Goal: Task Accomplishment & Management: Complete application form

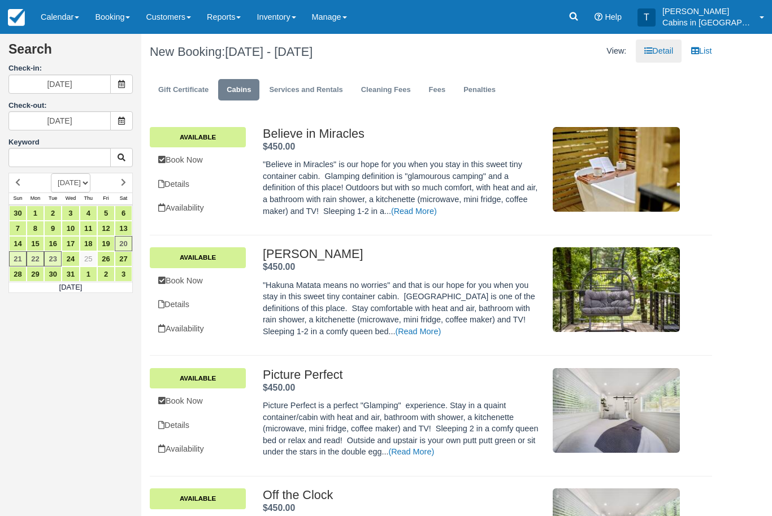
scroll to position [2027, 0]
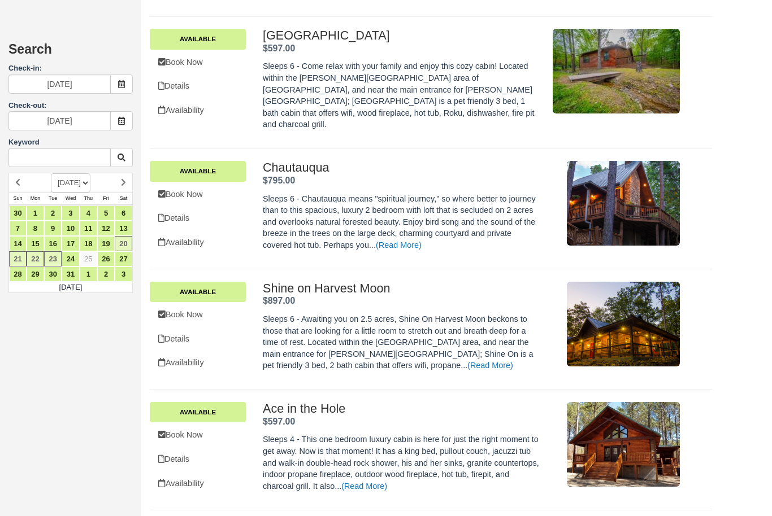
click at [201, 183] on link "Book Now" at bounding box center [198, 194] width 96 height 23
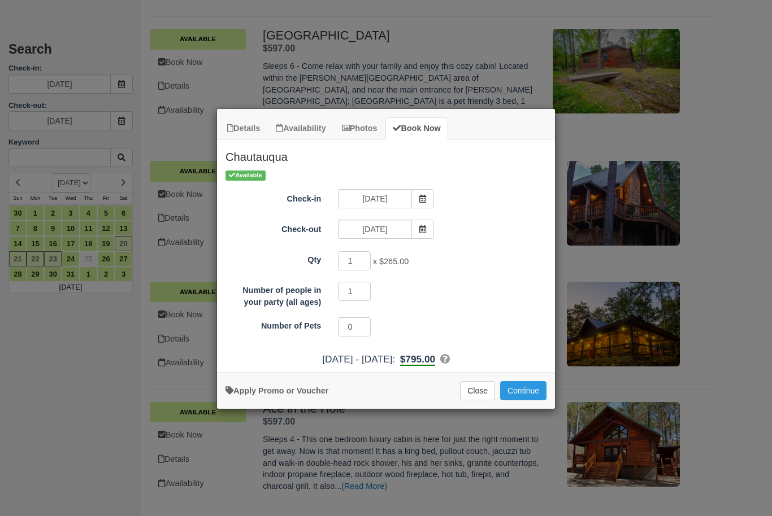
click at [112, 468] on div "Details Availability Photos Book Now Chautauqua Sleeps 6 - Chautauqua means "sp…" at bounding box center [386, 258] width 772 height 516
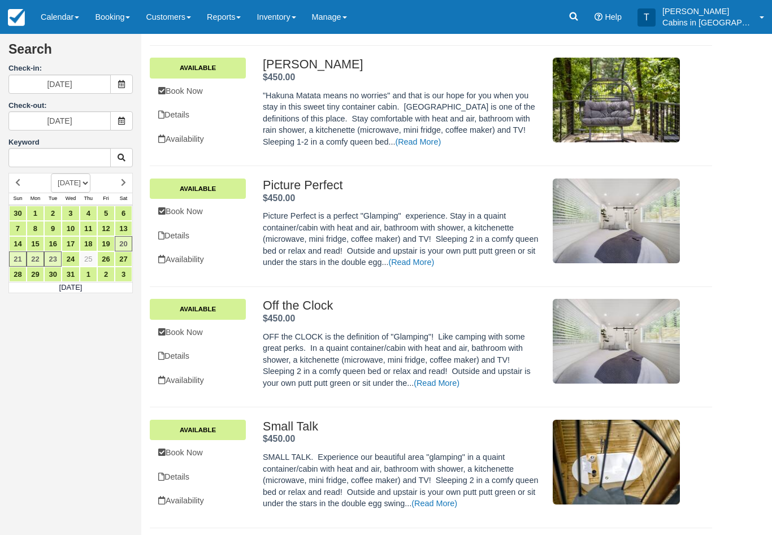
scroll to position [184, 0]
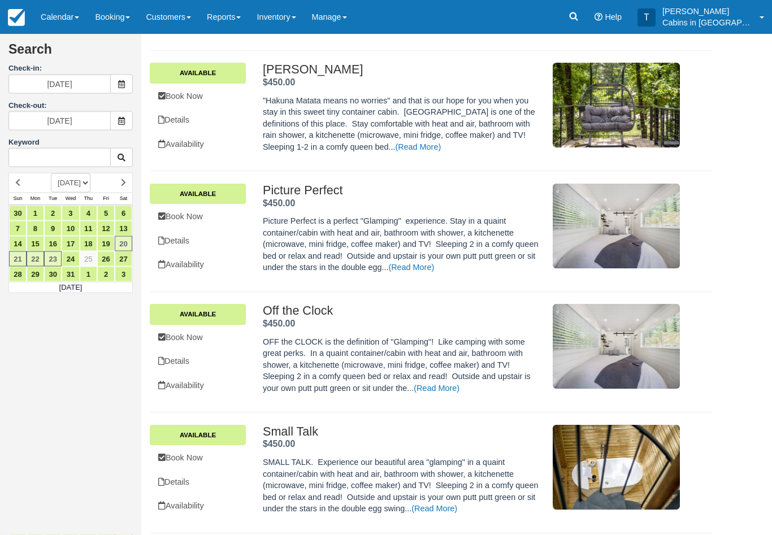
click at [57, 11] on link "Calendar" at bounding box center [60, 17] width 54 height 34
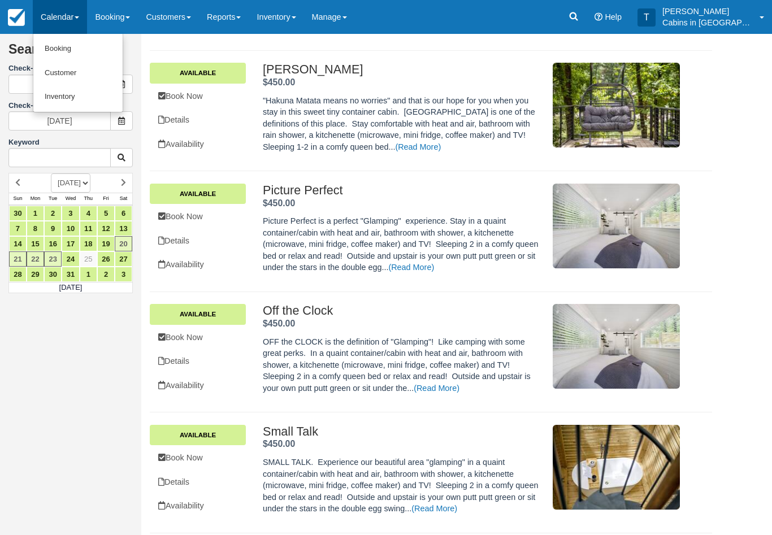
click at [78, 77] on link "Customer" at bounding box center [77, 73] width 89 height 24
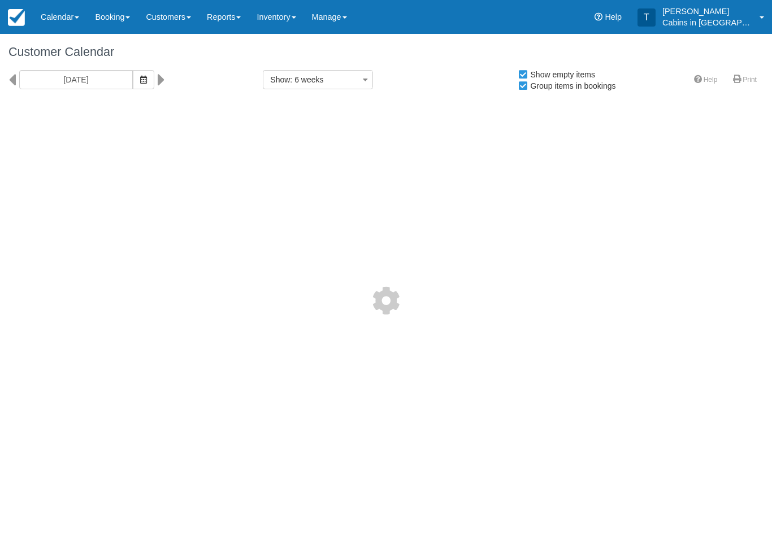
select select
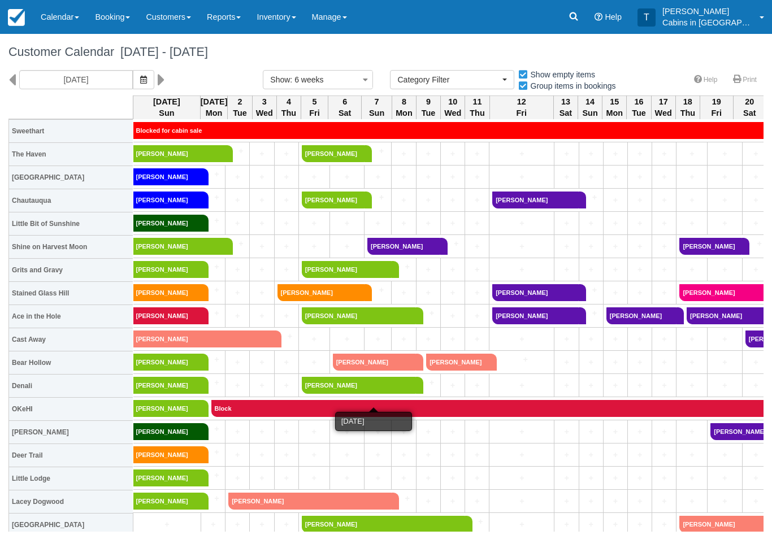
scroll to position [434, 0]
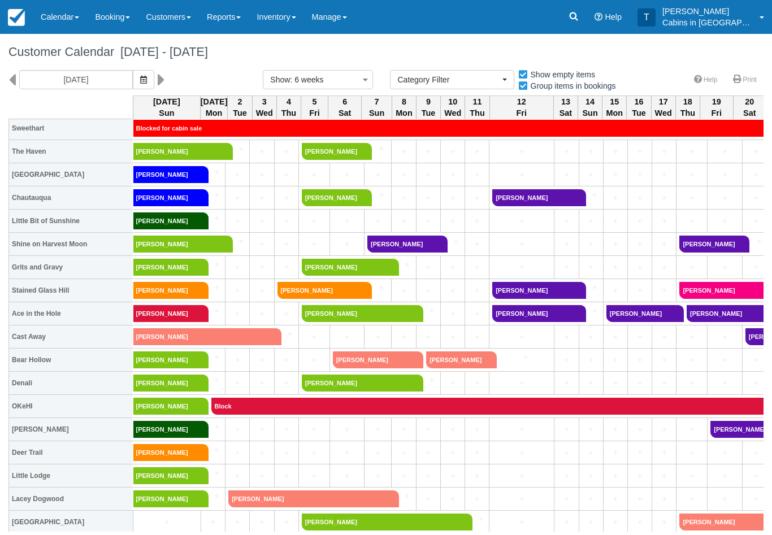
click at [409, 241] on link "Stephanie M Pearlman" at bounding box center [403, 244] width 73 height 17
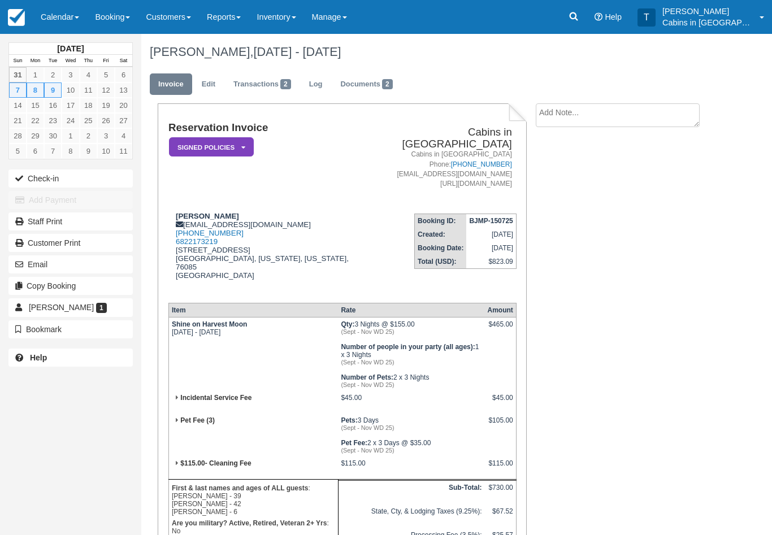
click at [245, 142] on em "Signed Policies" at bounding box center [211, 147] width 85 height 20
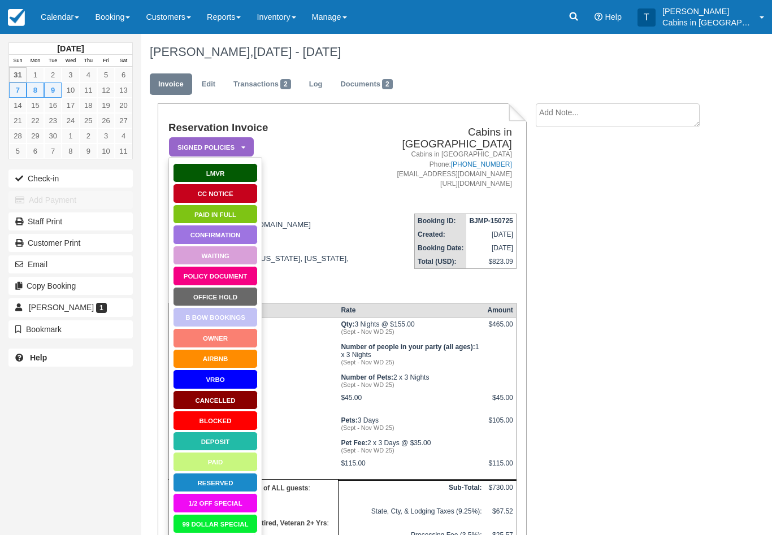
click at [233, 214] on link "Paid in Full" at bounding box center [215, 214] width 85 height 20
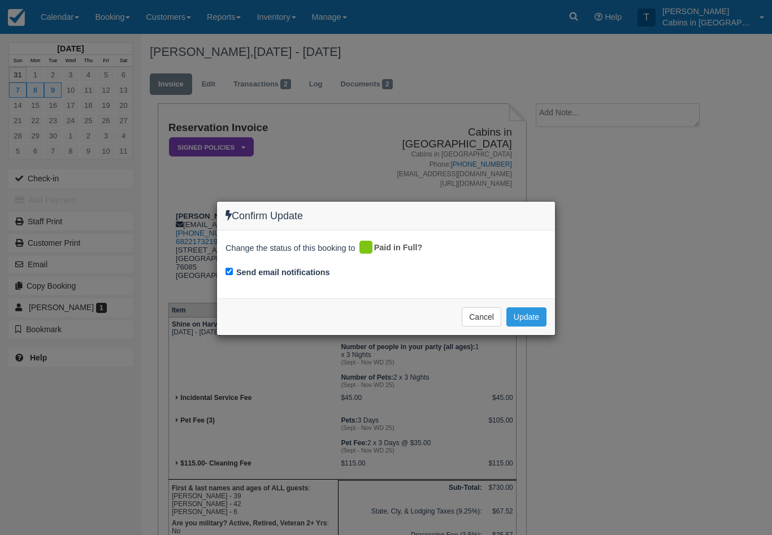
click at [528, 317] on button "Update" at bounding box center [526, 316] width 40 height 19
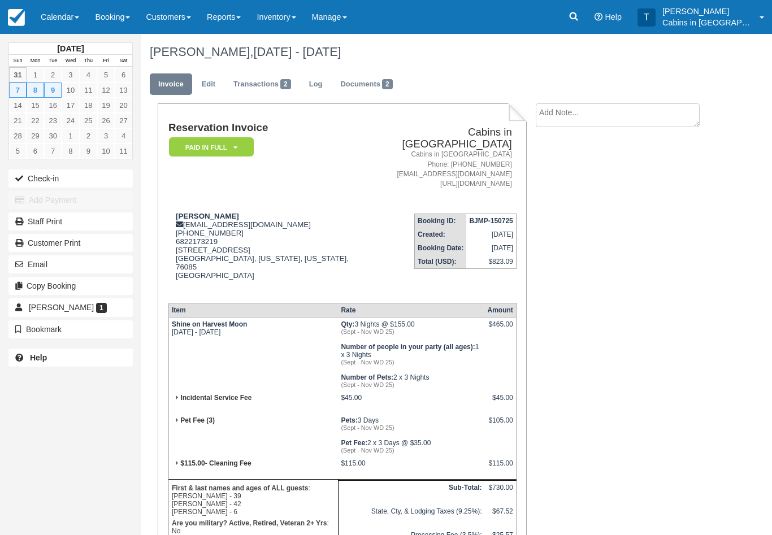
click at [57, 14] on link "Calendar" at bounding box center [60, 17] width 54 height 34
click at [67, 78] on link "Customer" at bounding box center [77, 72] width 89 height 24
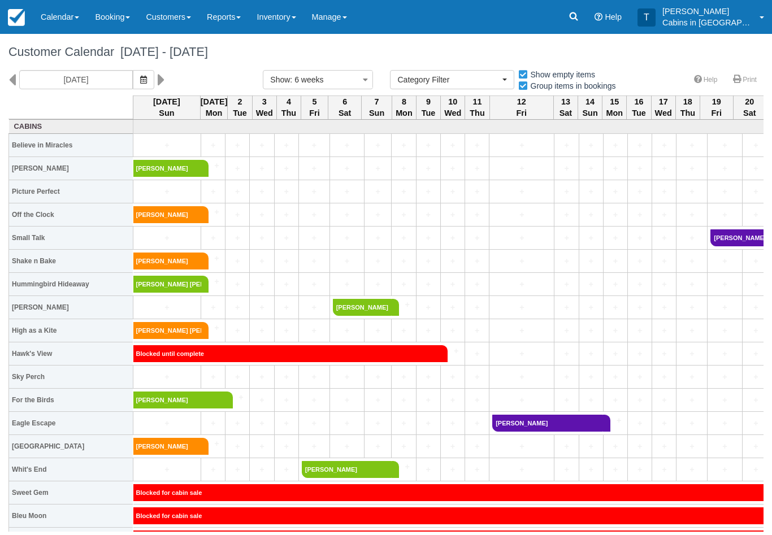
select select
click at [232, 20] on link "Reports" at bounding box center [224, 17] width 50 height 34
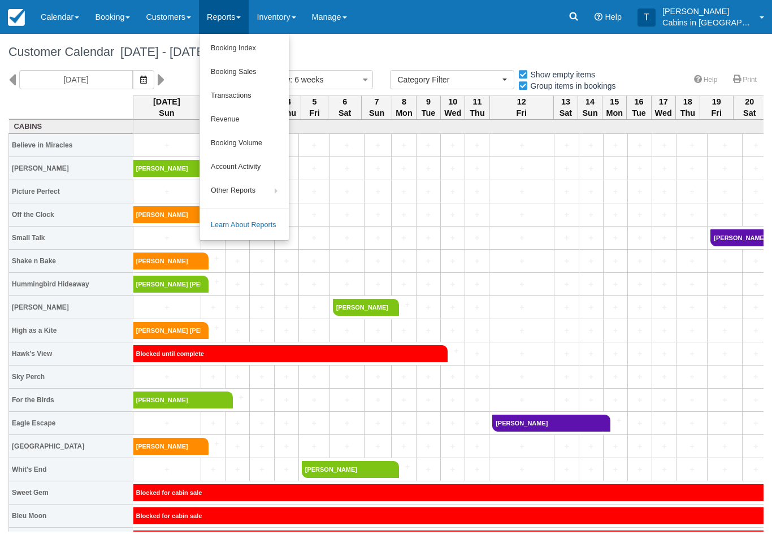
click at [258, 49] on link "Booking Index" at bounding box center [243, 49] width 89 height 24
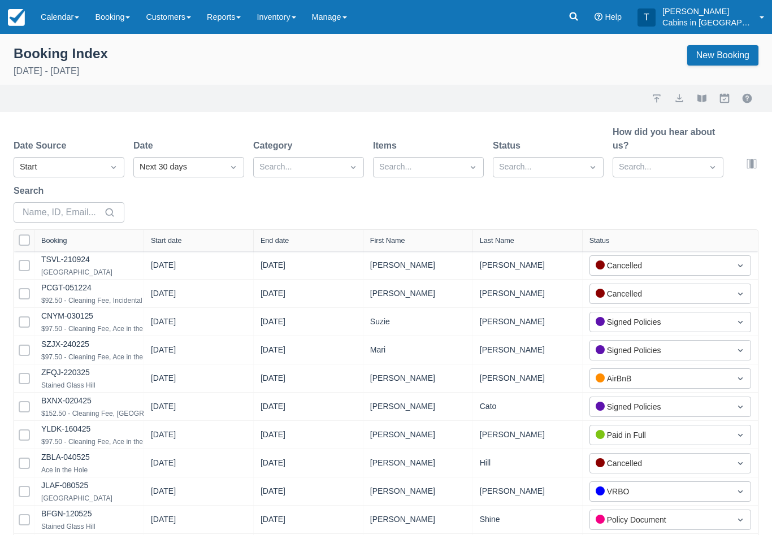
select select "25"
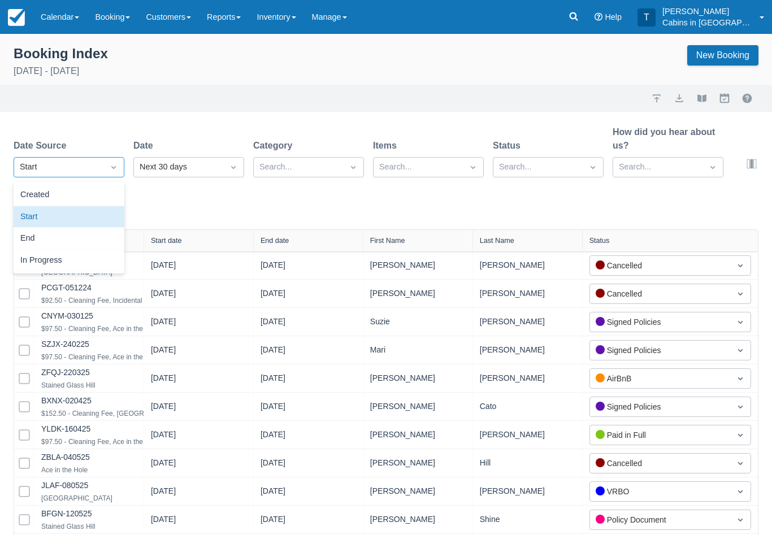
click at [98, 207] on div "Start" at bounding box center [69, 217] width 111 height 22
click at [93, 202] on div "Created" at bounding box center [69, 195] width 111 height 22
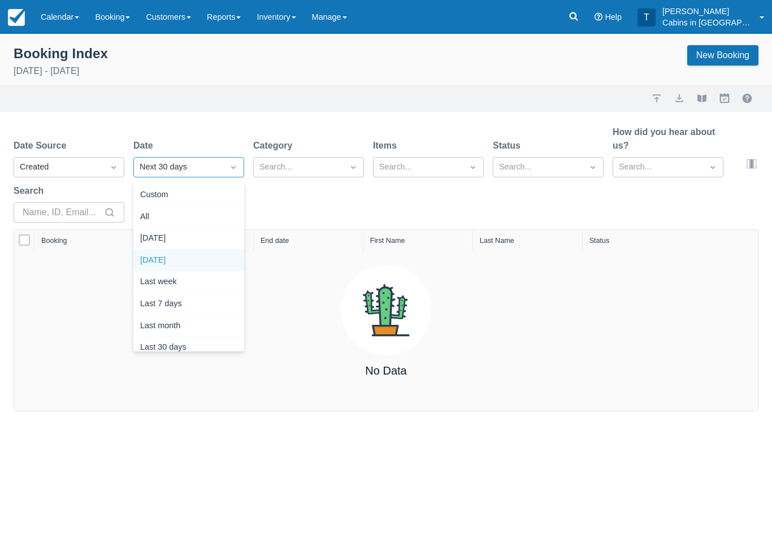
click at [201, 255] on div "Yesterday" at bounding box center [188, 261] width 111 height 22
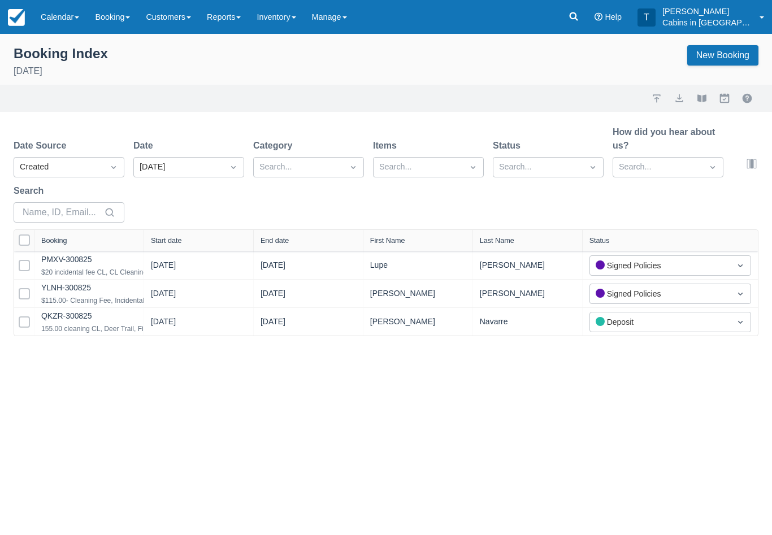
click at [83, 320] on link "QKZR-300825" at bounding box center [66, 315] width 51 height 9
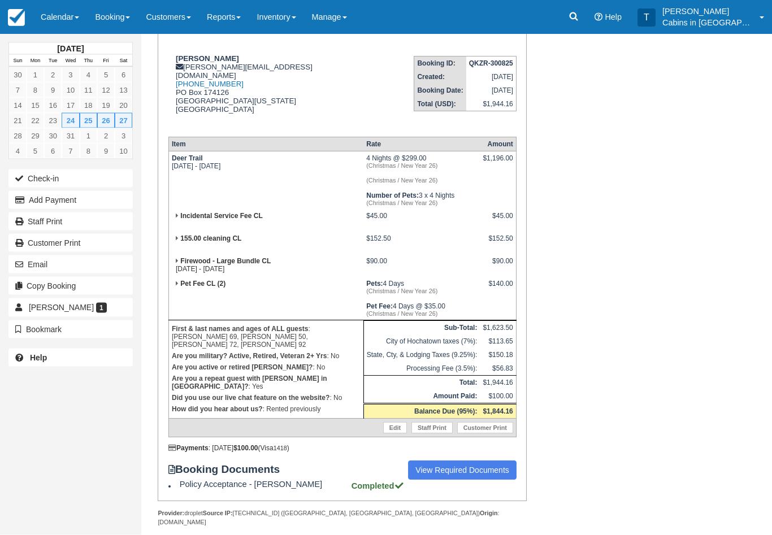
scroll to position [180, 0]
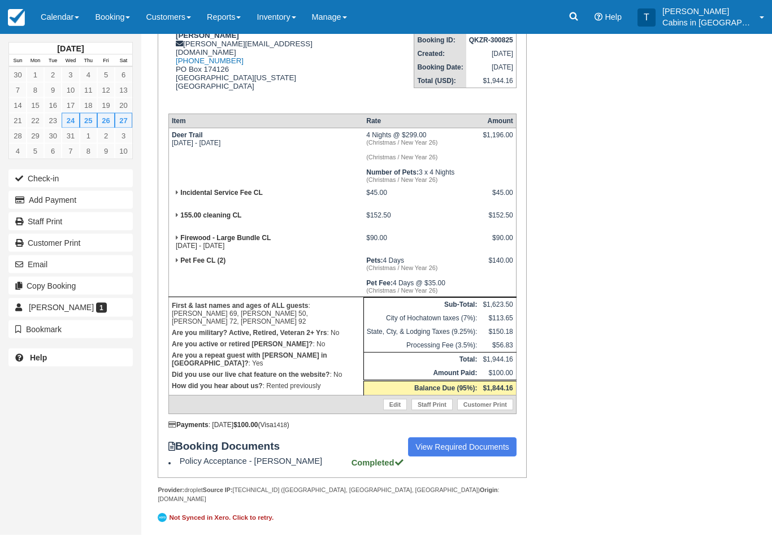
click at [454, 457] on link "View Required Documents" at bounding box center [462, 447] width 108 height 19
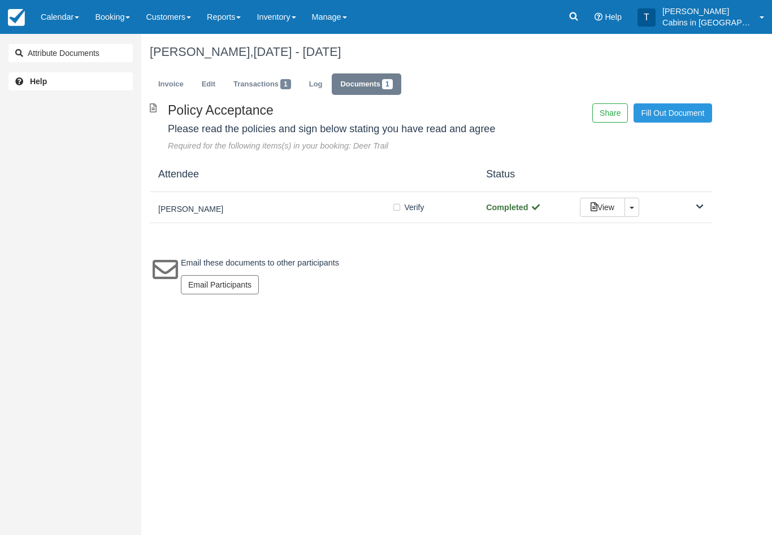
click at [294, 202] on div "[PERSON_NAME]" at bounding box center [274, 207] width 233 height 16
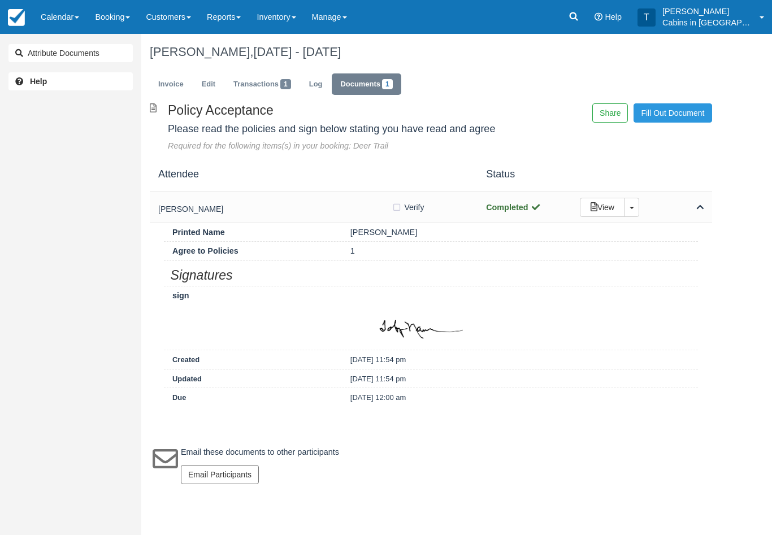
click at [398, 199] on label "Verify Verified" at bounding box center [411, 207] width 40 height 17
checkbox input "true"
click at [169, 78] on link "Invoice" at bounding box center [171, 84] width 42 height 22
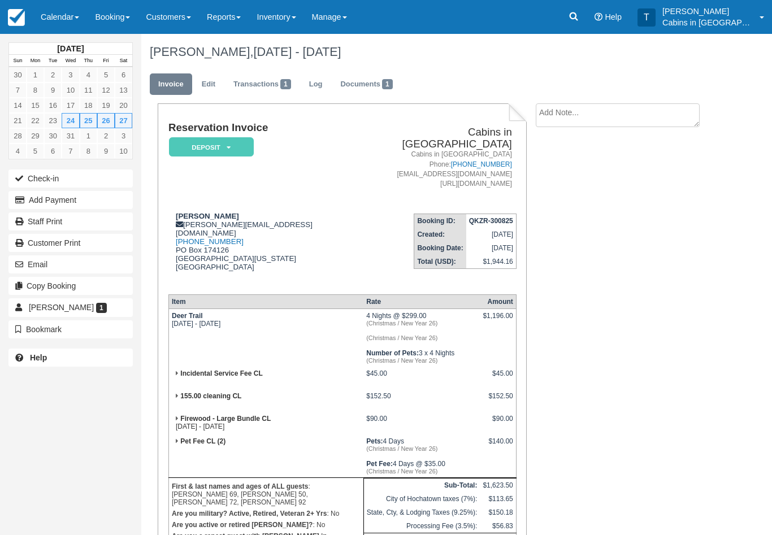
click at [230, 146] on icon at bounding box center [229, 147] width 4 height 7
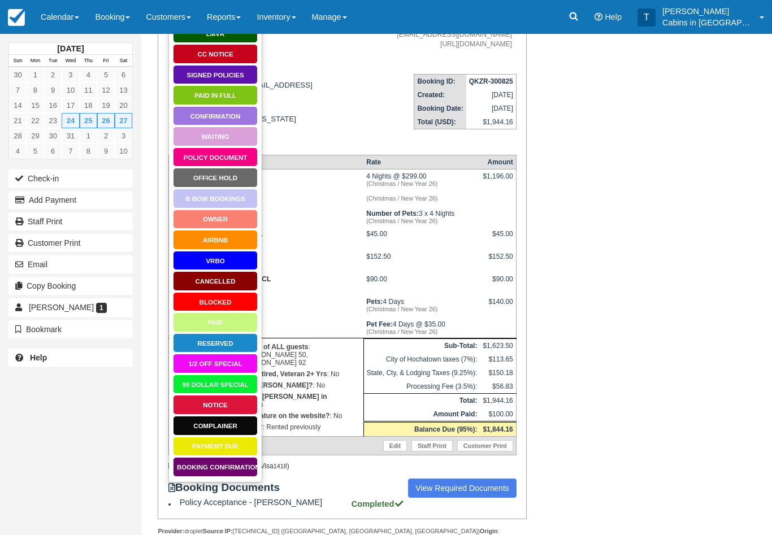
scroll to position [180, 0]
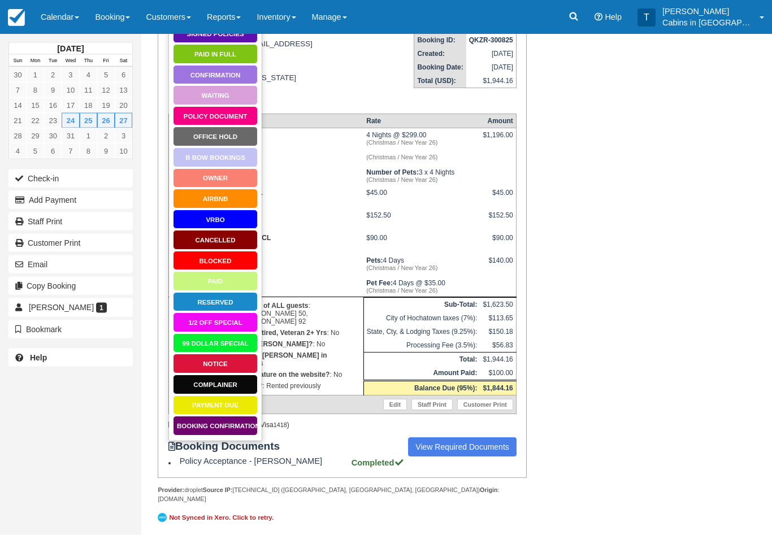
click at [230, 425] on link "Booking Confirmation" at bounding box center [215, 426] width 85 height 20
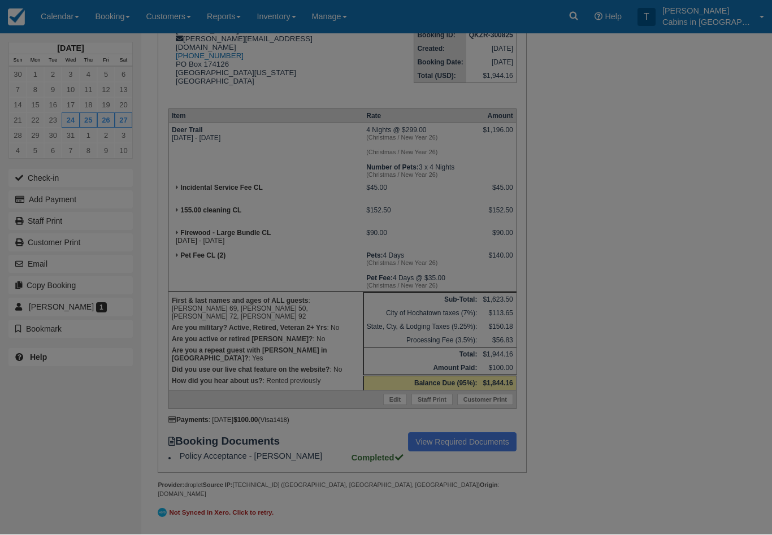
scroll to position [199, 0]
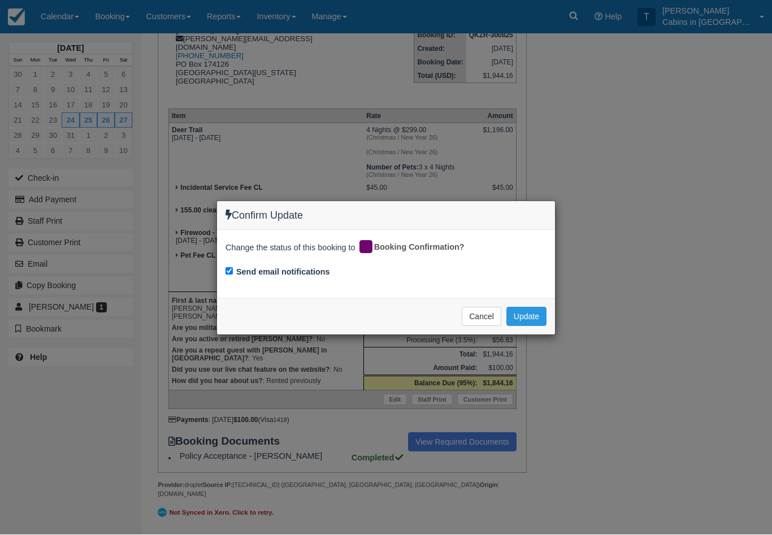
click at [532, 311] on button "Update" at bounding box center [526, 316] width 40 height 19
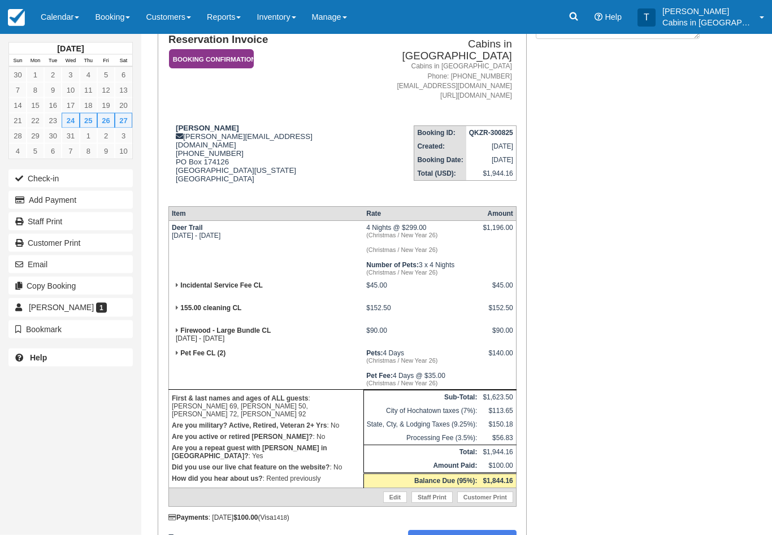
scroll to position [0, 0]
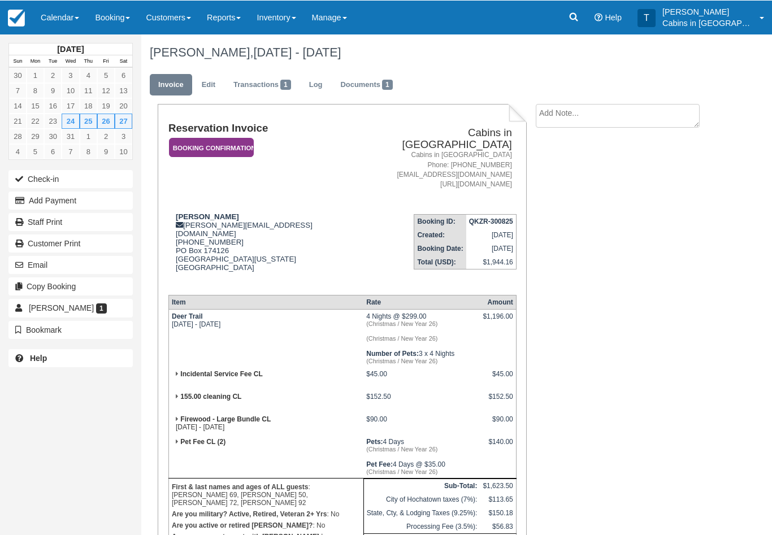
click at [241, 140] on em "Booking Confirmation" at bounding box center [211, 147] width 85 height 20
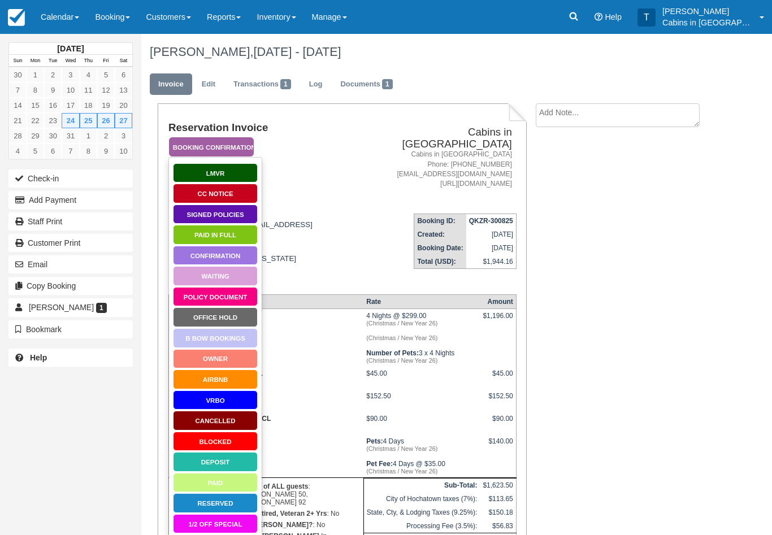
click at [236, 216] on link "Signed Policies" at bounding box center [215, 214] width 85 height 20
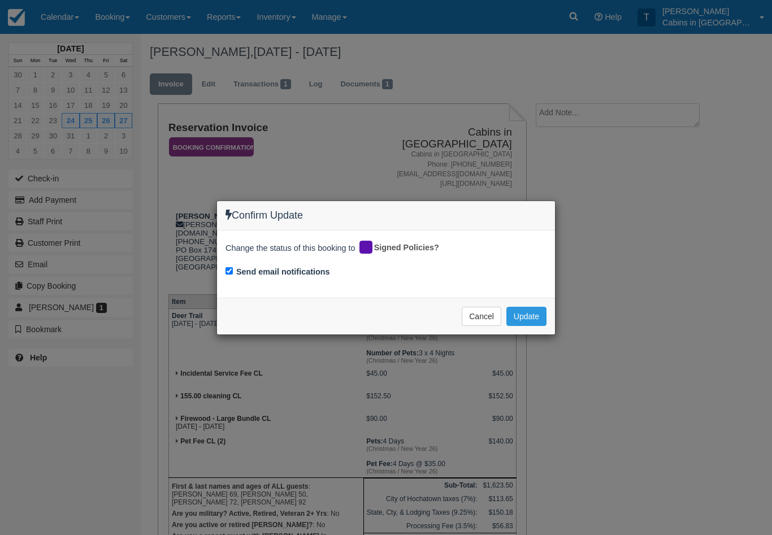
click at [538, 317] on button "Update" at bounding box center [526, 316] width 40 height 19
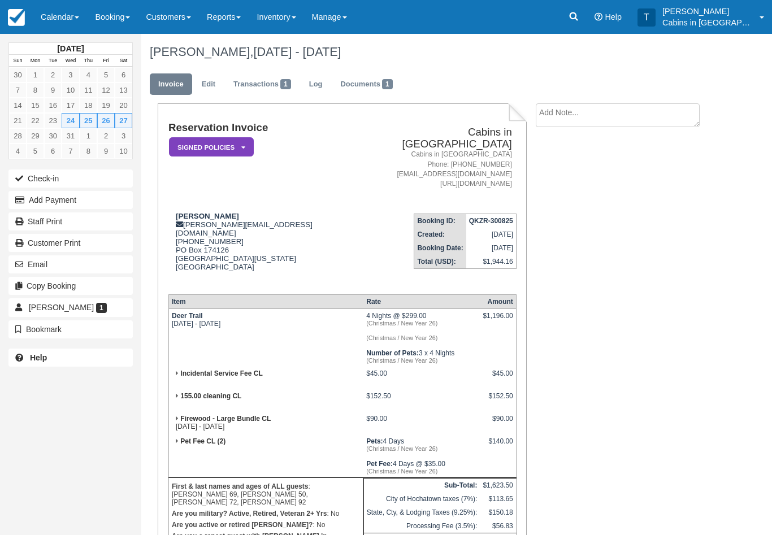
click at [262, 80] on link "Transactions 1" at bounding box center [262, 84] width 75 height 22
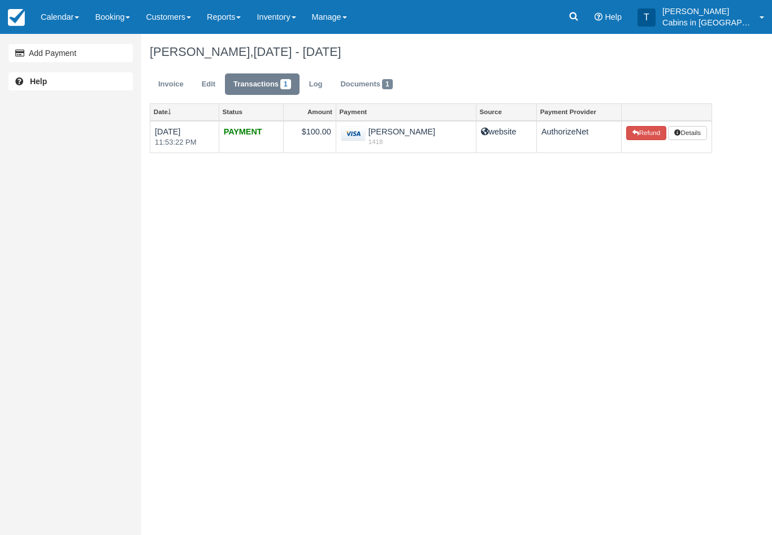
click at [169, 83] on link "Invoice" at bounding box center [171, 84] width 42 height 22
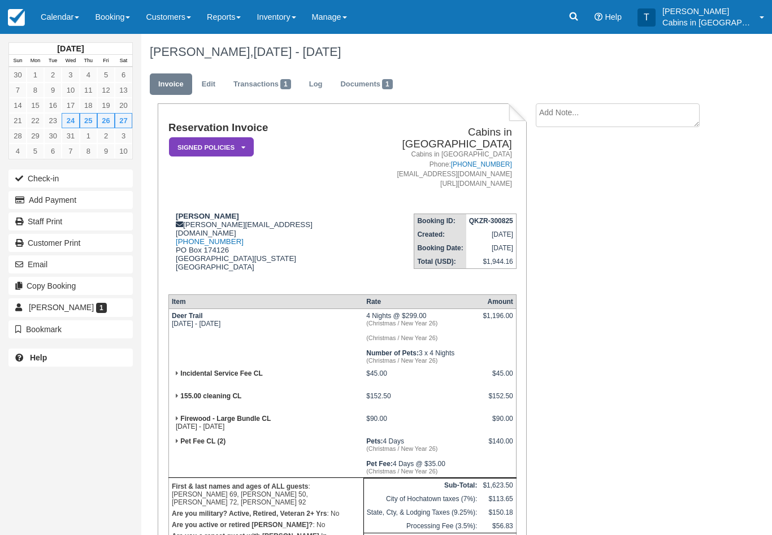
click at [590, 114] on textarea at bounding box center [618, 115] width 164 height 24
type textarea "Cc verified"
click at [568, 175] on button "Create" at bounding box center [561, 179] width 51 height 19
click at [61, 14] on link "Calendar" at bounding box center [60, 17] width 54 height 34
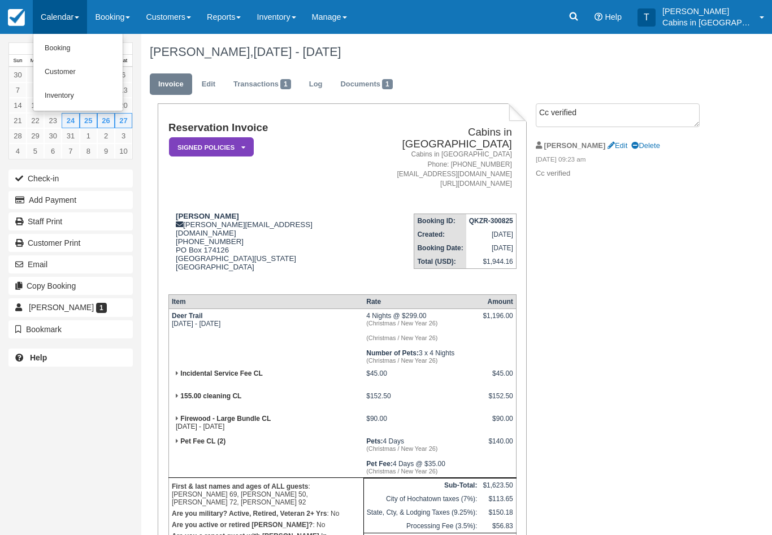
click at [74, 69] on link "Customer" at bounding box center [77, 72] width 89 height 24
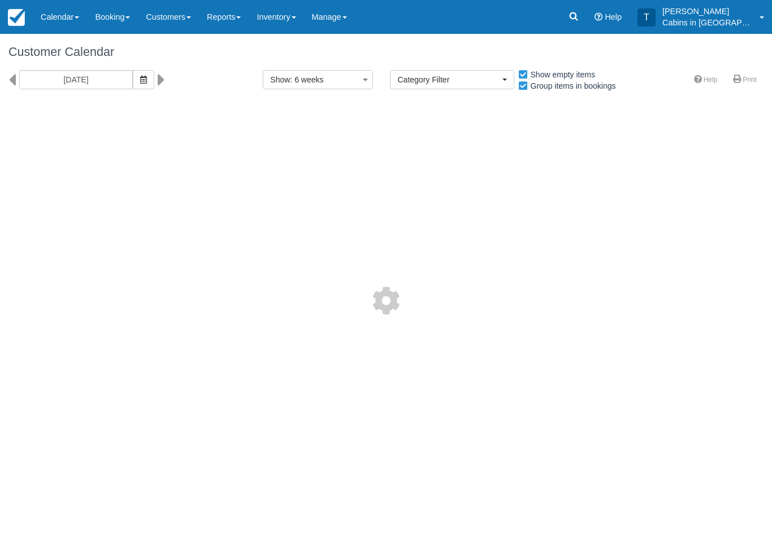
select select
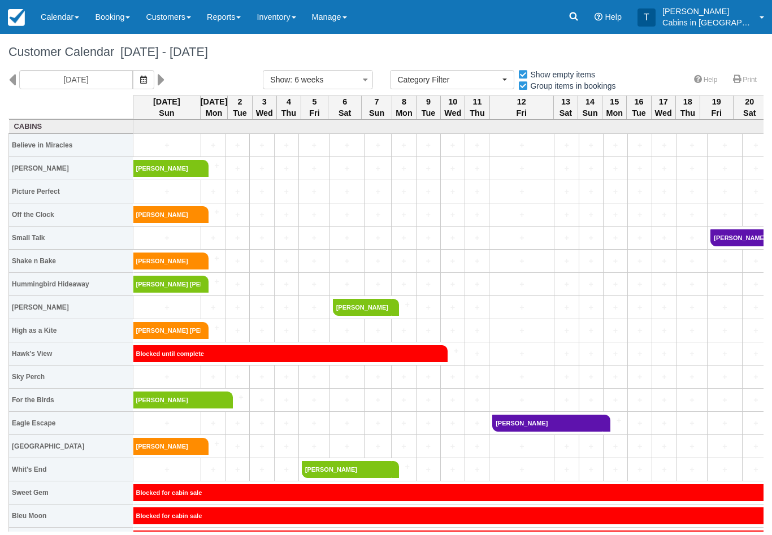
click at [140, 79] on icon "button" at bounding box center [143, 80] width 7 height 8
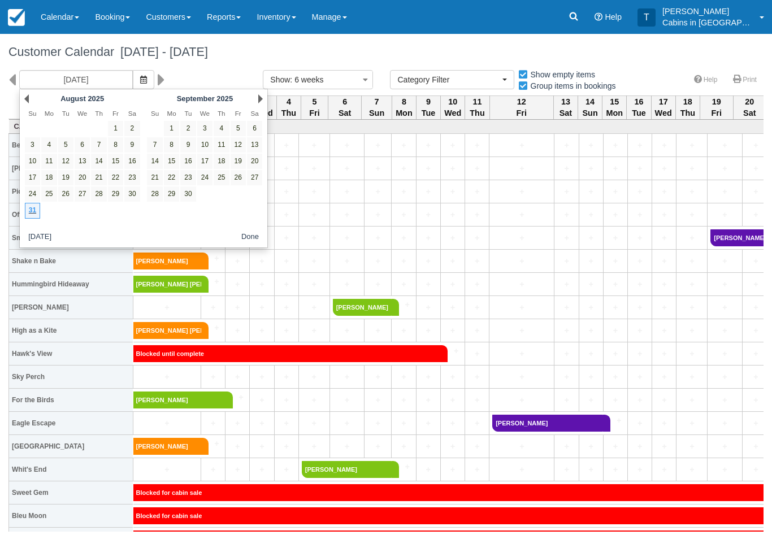
click at [189, 190] on link "30" at bounding box center [187, 193] width 15 height 15
type input "09/30/25"
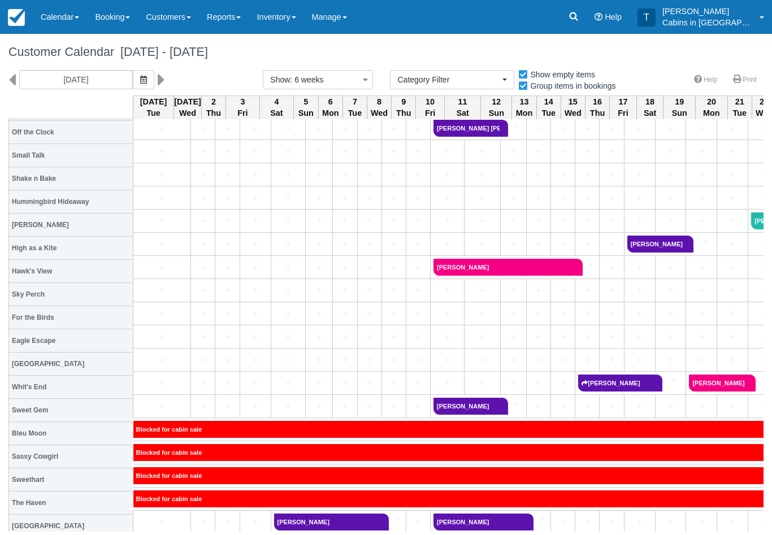
scroll to position [63, 0]
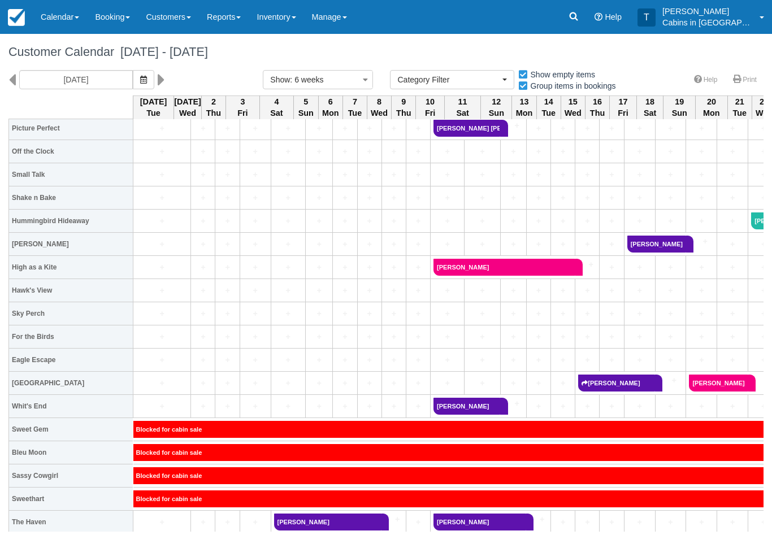
click at [64, 13] on link "Calendar" at bounding box center [60, 17] width 54 height 34
click at [82, 73] on link "Customer" at bounding box center [77, 72] width 89 height 24
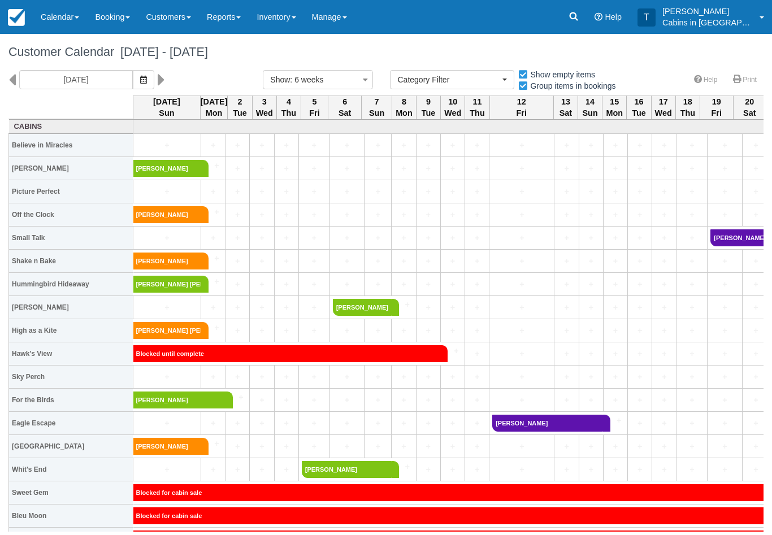
select select
click at [120, 8] on link "Booking" at bounding box center [112, 17] width 51 height 34
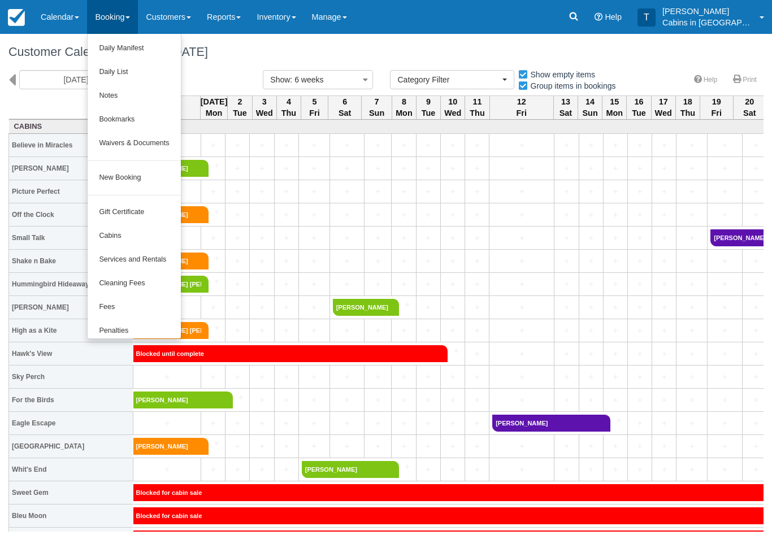
click at [149, 173] on link "New Booking" at bounding box center [134, 178] width 93 height 24
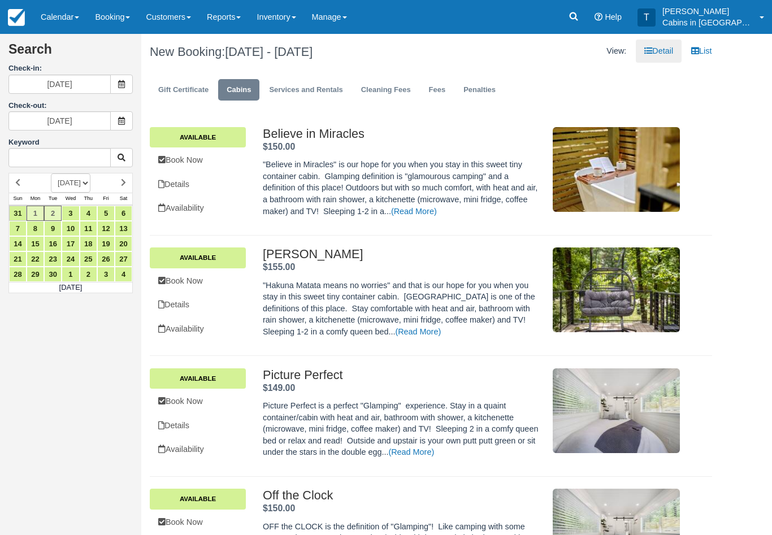
click at [125, 80] on icon at bounding box center [121, 84] width 8 height 8
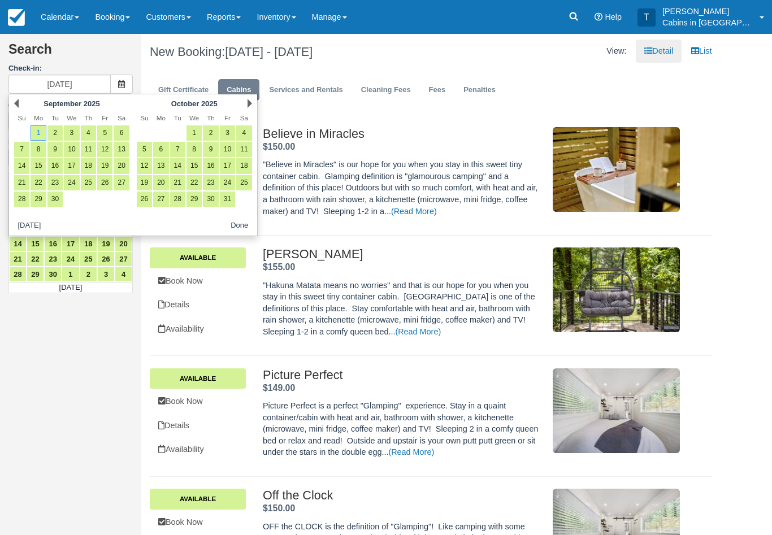
click at [18, 100] on link "Prev" at bounding box center [16, 103] width 5 height 9
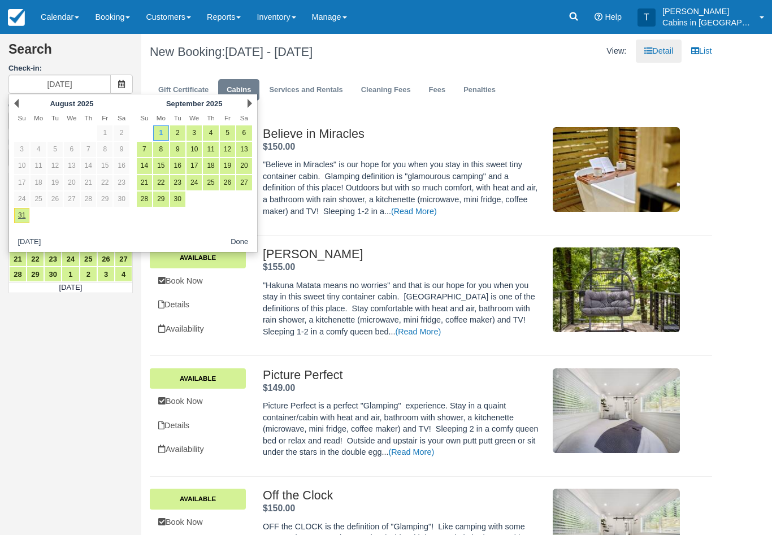
click at [20, 211] on link "31" at bounding box center [21, 215] width 15 height 15
type input "08/31/25"
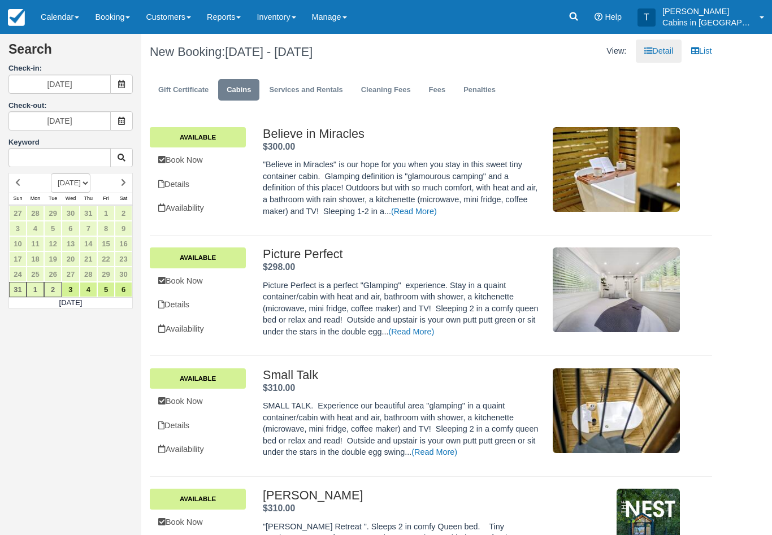
click at [121, 117] on icon at bounding box center [121, 121] width 8 height 8
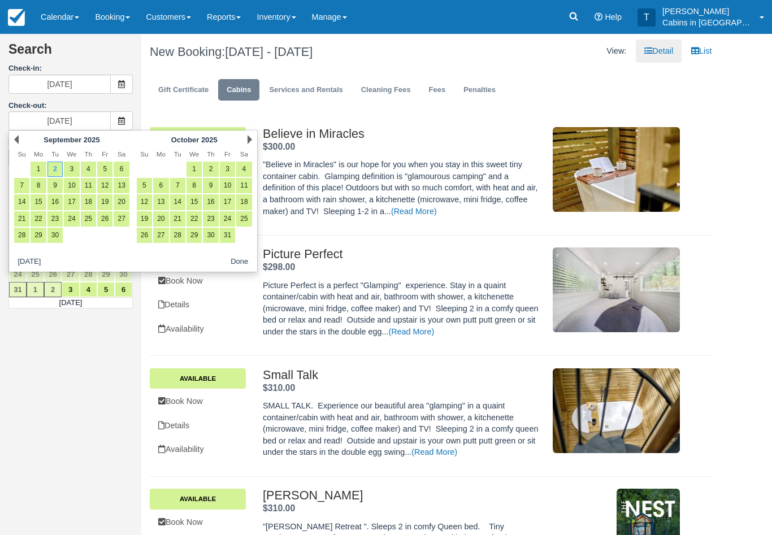
click at [39, 168] on link "1" at bounding box center [38, 169] width 15 height 15
type input "09/01/25"
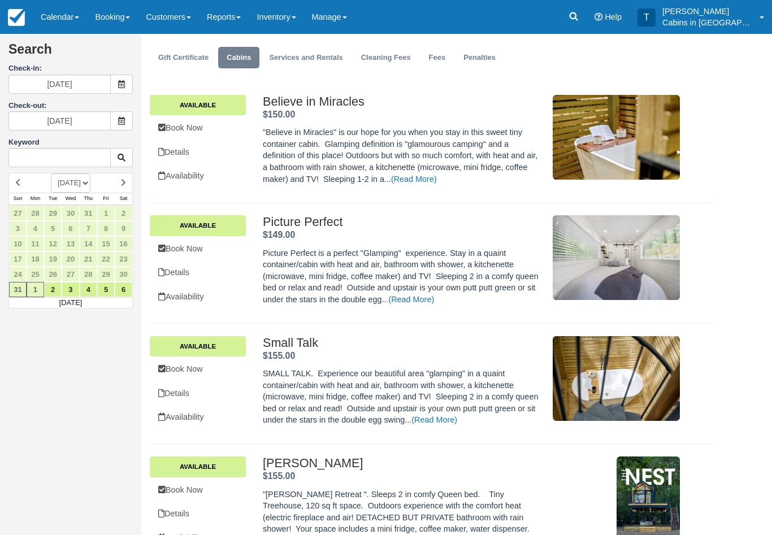
scroll to position [33, 0]
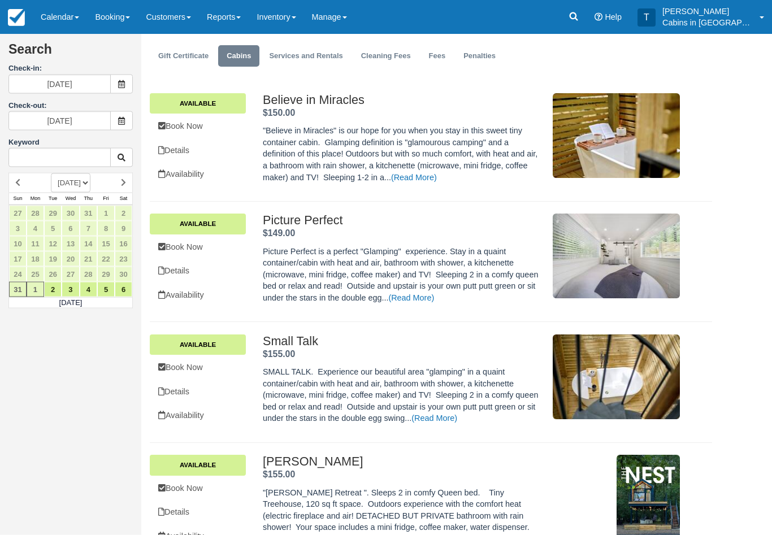
click at [210, 356] on link "Book Now" at bounding box center [198, 367] width 96 height 23
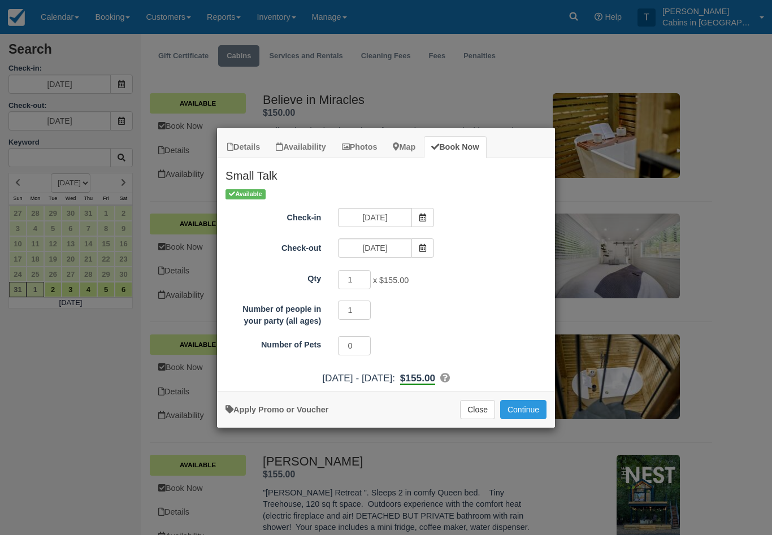
click at [536, 410] on button "Continue" at bounding box center [523, 409] width 46 height 19
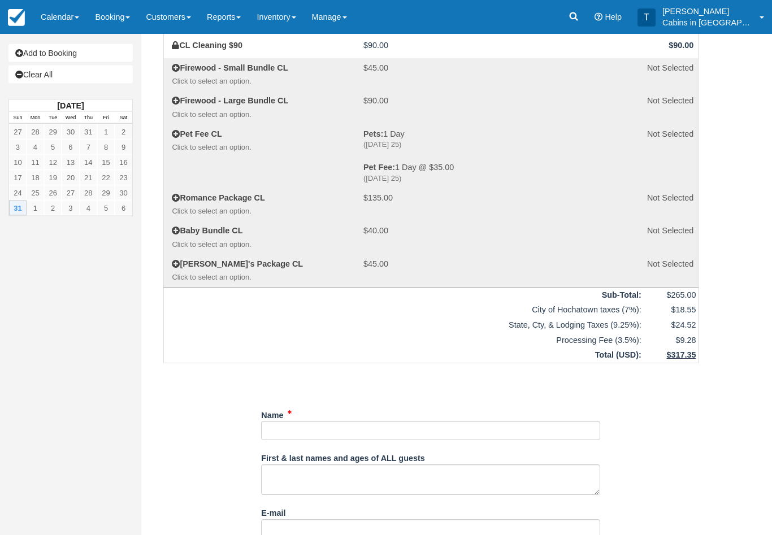
scroll to position [171, 0]
click at [62, 23] on link "Calendar" at bounding box center [60, 17] width 54 height 34
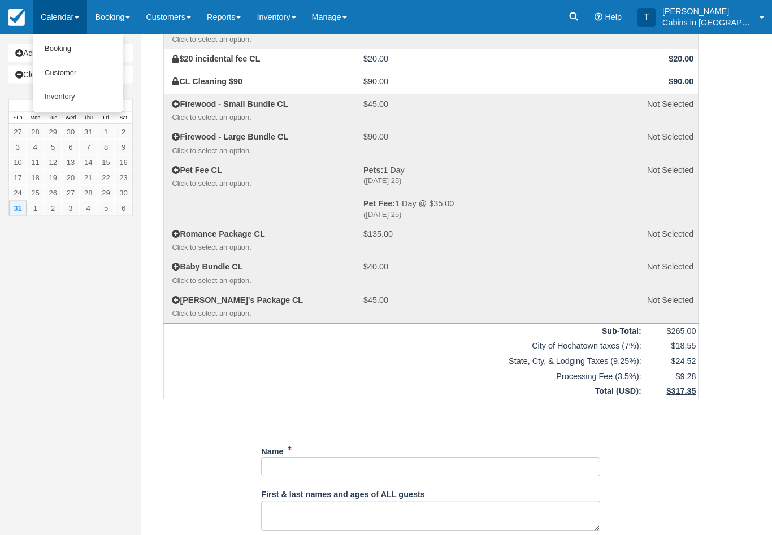
scroll to position [0, 0]
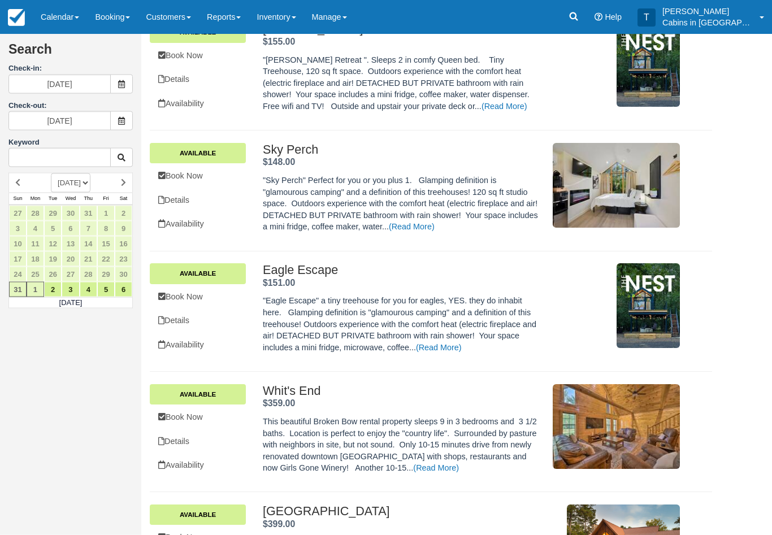
scroll to position [474, 0]
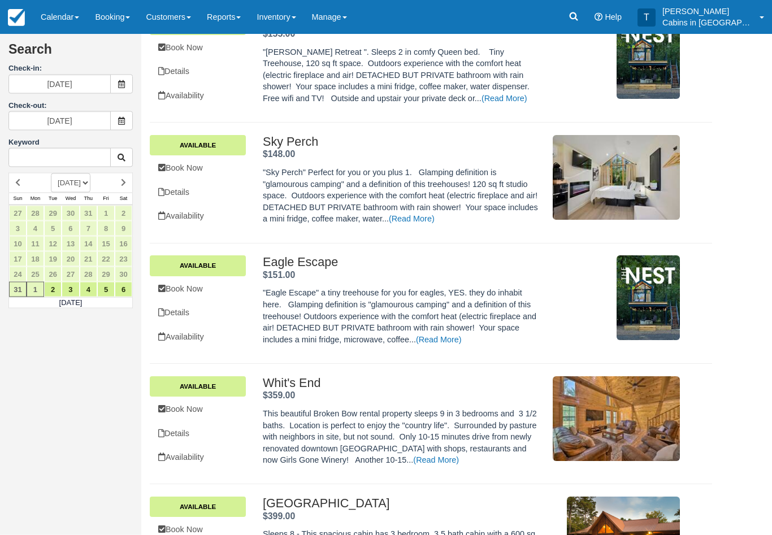
click at [208, 398] on link "Book Now" at bounding box center [198, 409] width 96 height 23
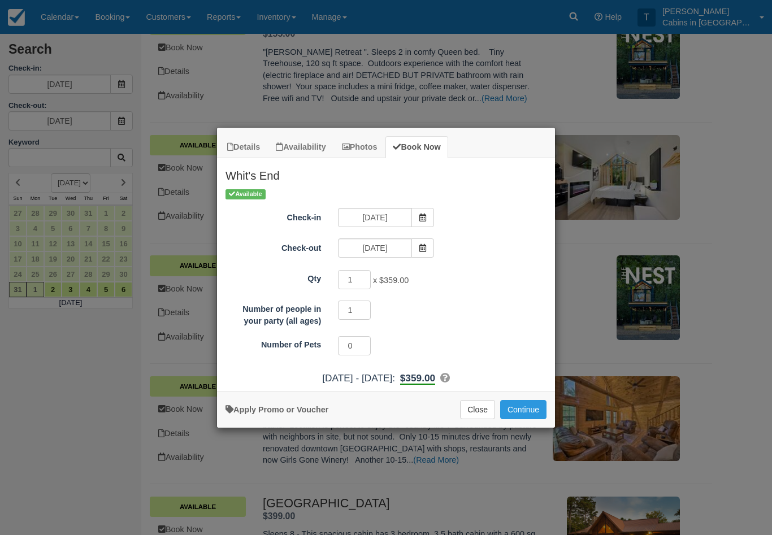
click at [524, 407] on button "Continue" at bounding box center [523, 409] width 46 height 19
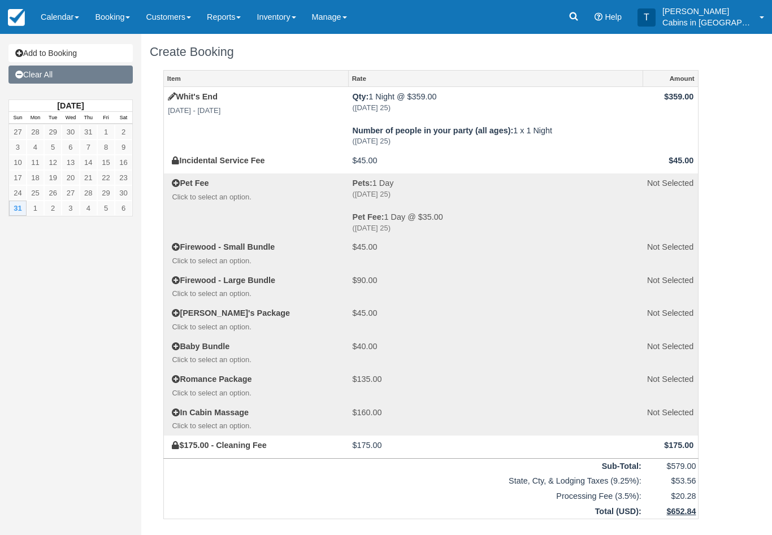
click at [84, 71] on link "Clear All" at bounding box center [70, 75] width 124 height 18
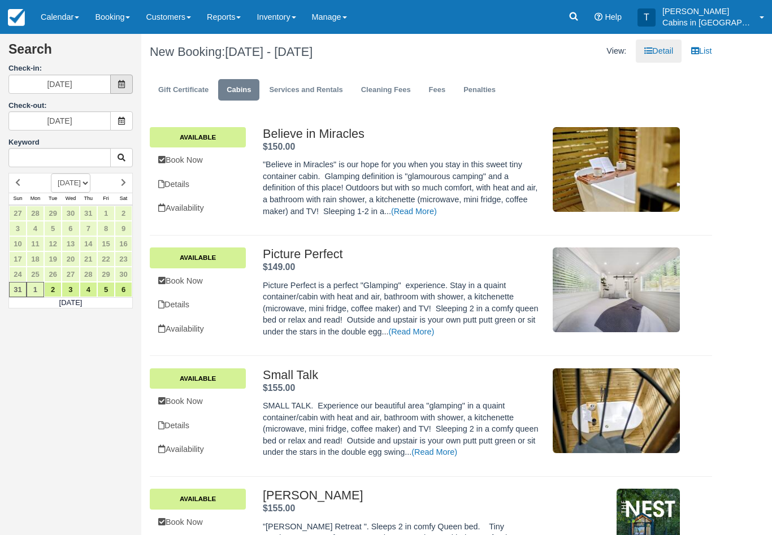
click at [121, 80] on icon at bounding box center [121, 84] width 8 height 8
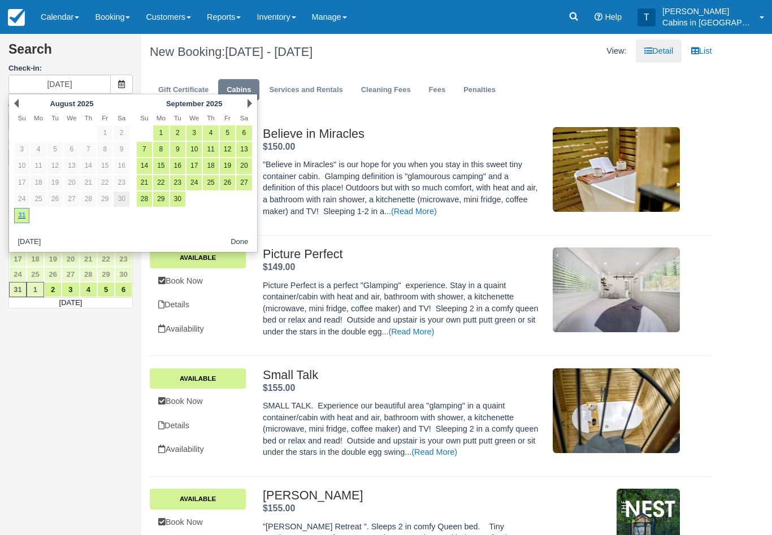
click at [124, 194] on link "30" at bounding box center [121, 198] width 15 height 15
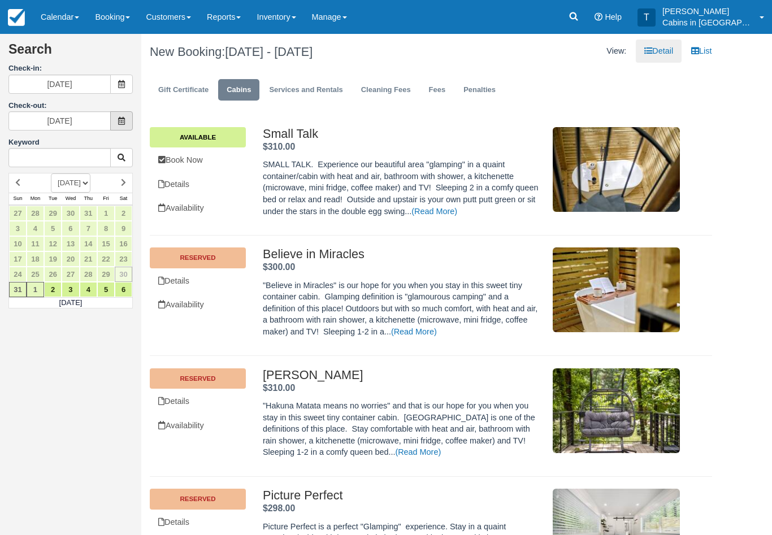
click at [123, 117] on icon at bounding box center [121, 121] width 8 height 8
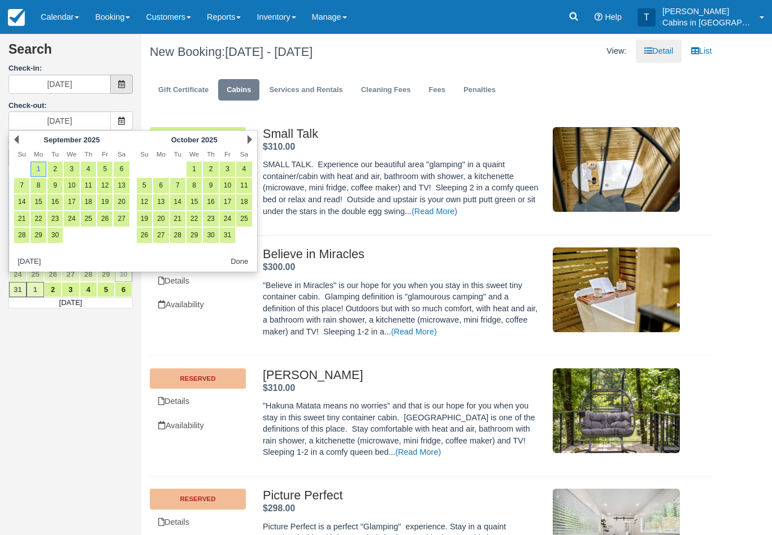
click at [131, 76] on span at bounding box center [121, 84] width 23 height 19
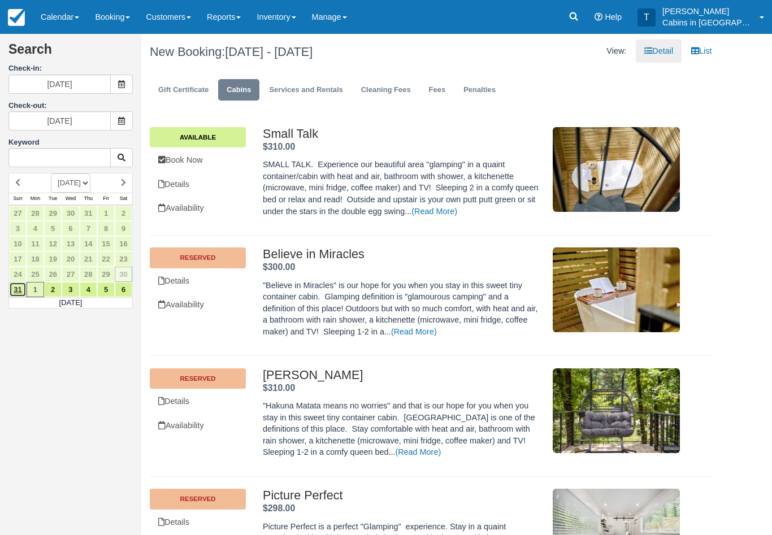
click at [21, 288] on link "31" at bounding box center [18, 289] width 18 height 15
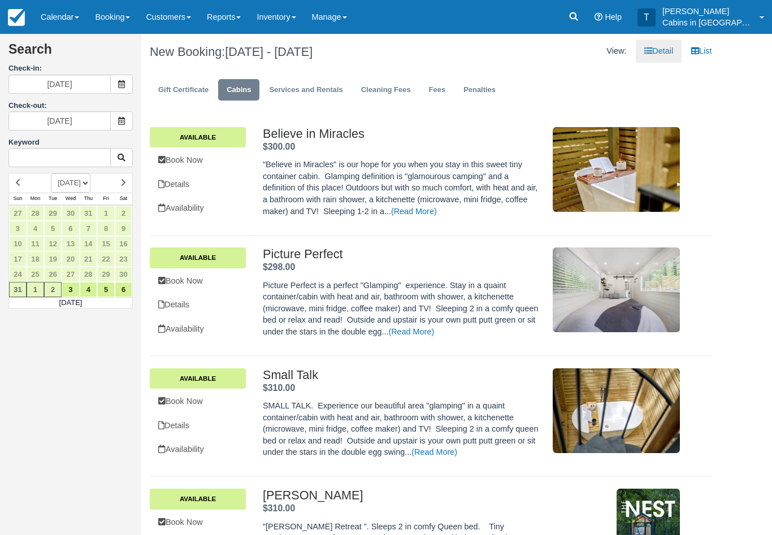
type input "[DATE]"
click at [125, 119] on span at bounding box center [121, 120] width 23 height 19
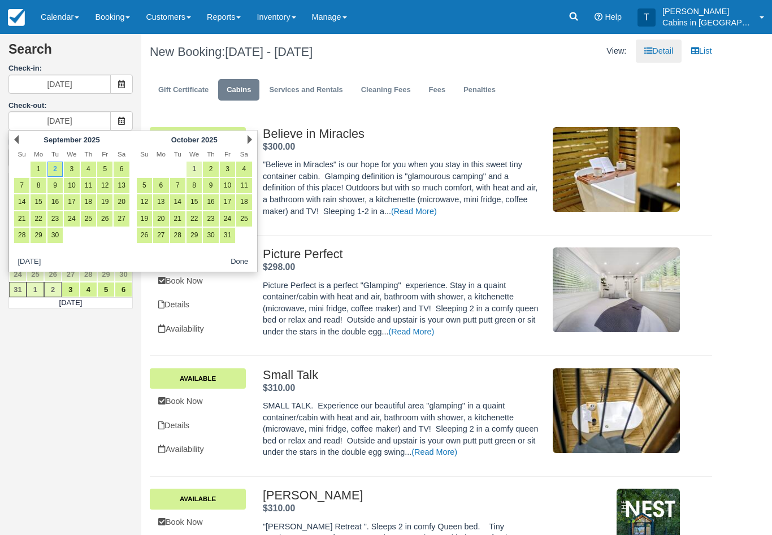
click at [197, 162] on link "1" at bounding box center [193, 169] width 15 height 15
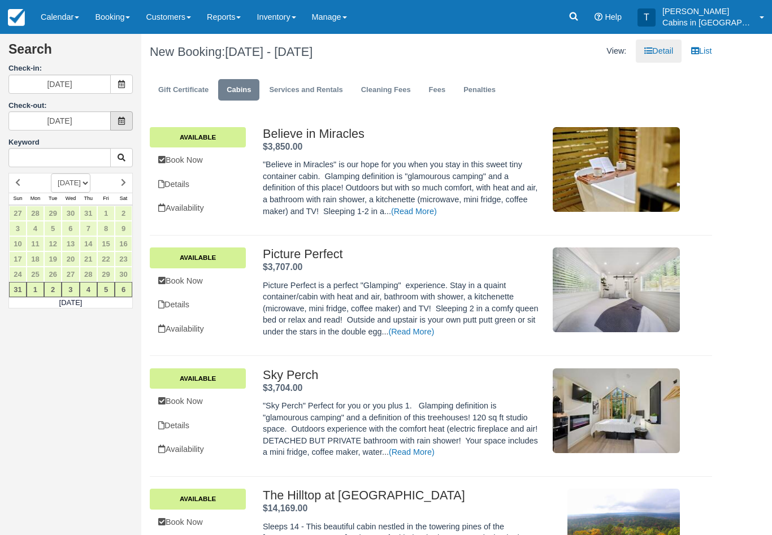
click at [124, 115] on span at bounding box center [121, 120] width 23 height 19
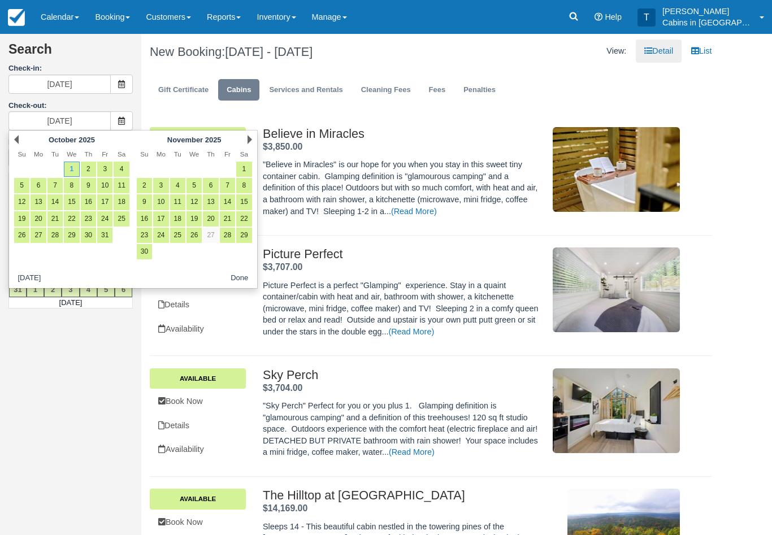
click at [21, 136] on div "Prev October 2025" at bounding box center [72, 140] width 123 height 16
click at [18, 142] on link "Prev" at bounding box center [16, 139] width 5 height 9
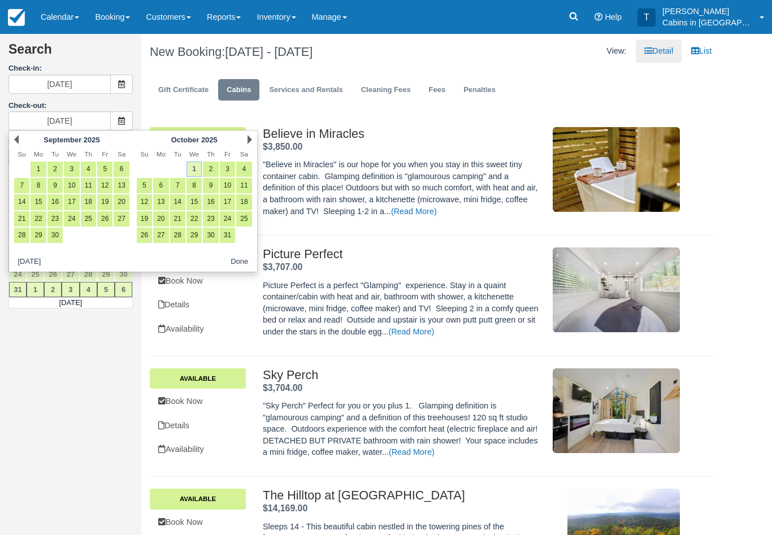
click at [195, 163] on link "1" at bounding box center [193, 169] width 15 height 15
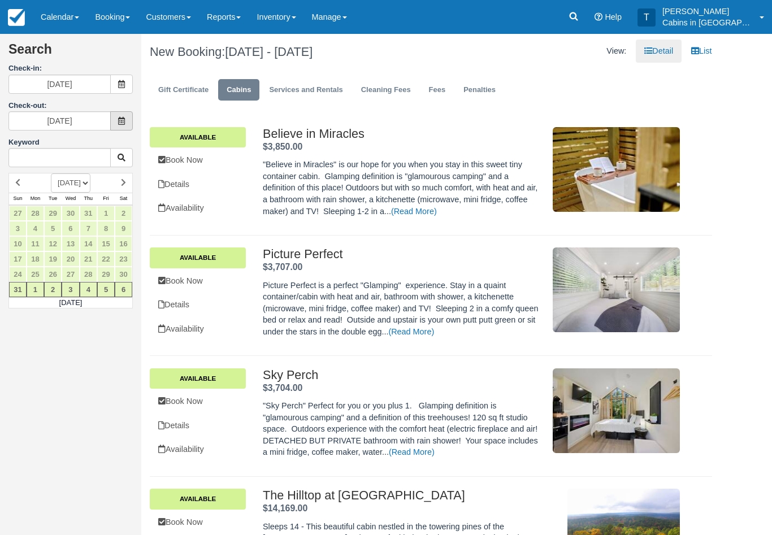
click at [125, 123] on span at bounding box center [121, 120] width 23 height 19
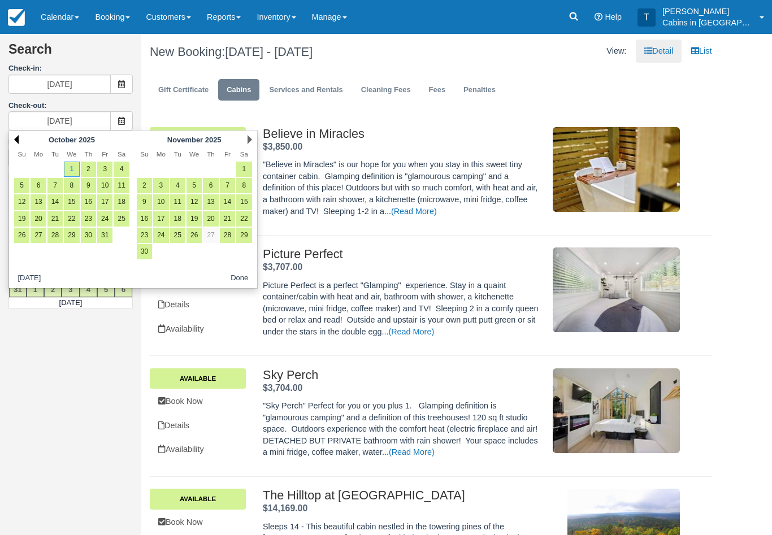
click at [18, 136] on link "Prev" at bounding box center [16, 139] width 5 height 9
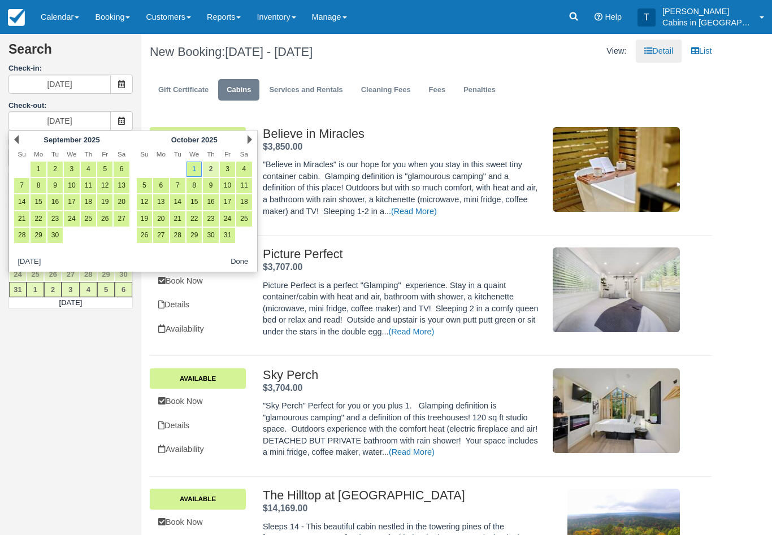
click at [211, 170] on link "2" at bounding box center [210, 169] width 15 height 15
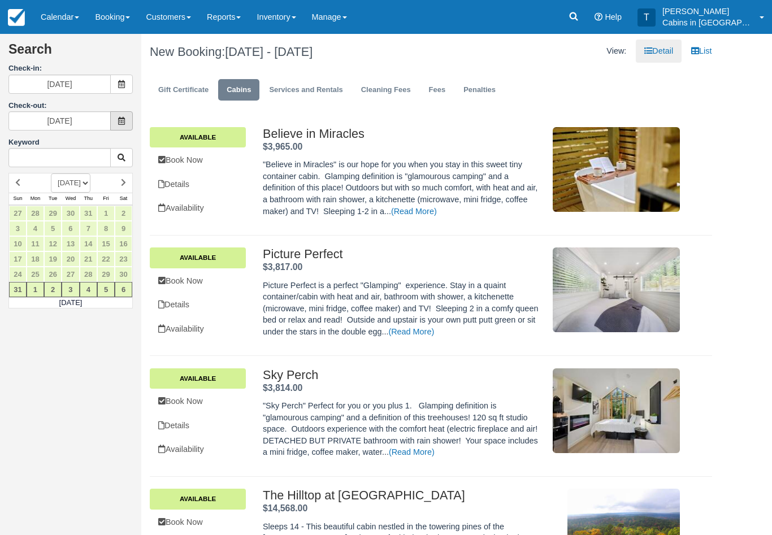
click at [117, 117] on span at bounding box center [121, 120] width 23 height 19
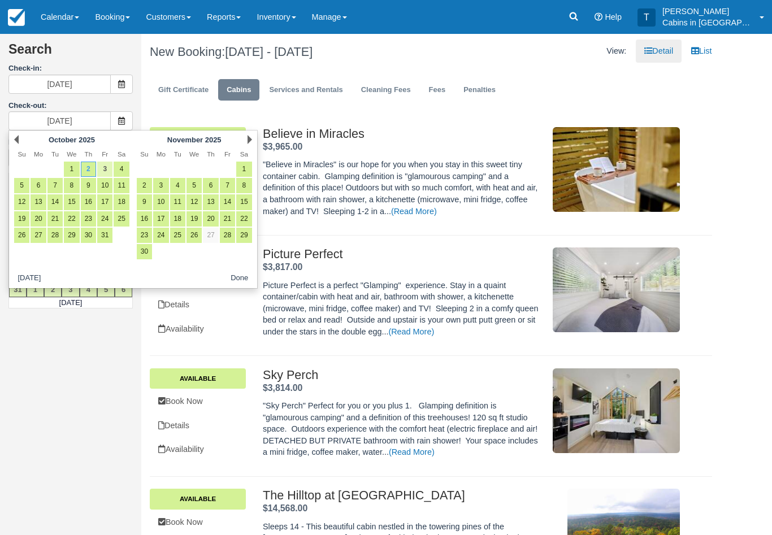
click at [104, 170] on link "3" at bounding box center [104, 169] width 15 height 15
type input "10/03/25"
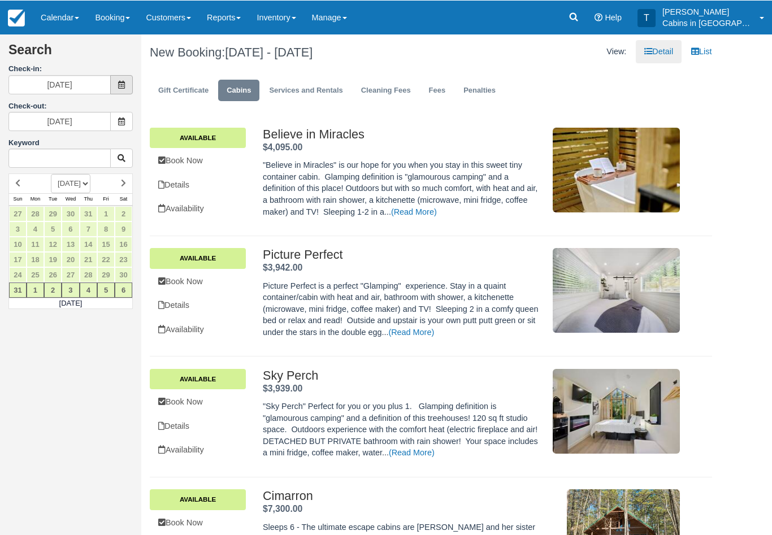
click at [117, 80] on span at bounding box center [121, 84] width 23 height 19
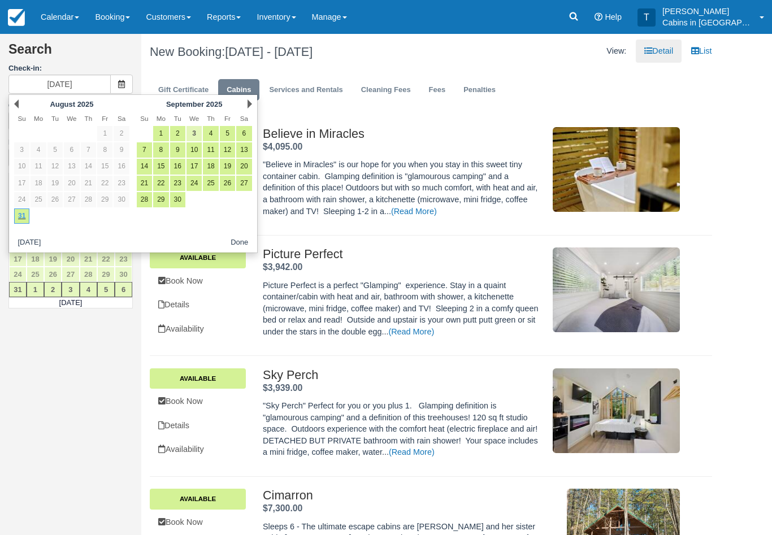
click at [191, 132] on link "3" at bounding box center [193, 133] width 15 height 15
type input "09/03/25"
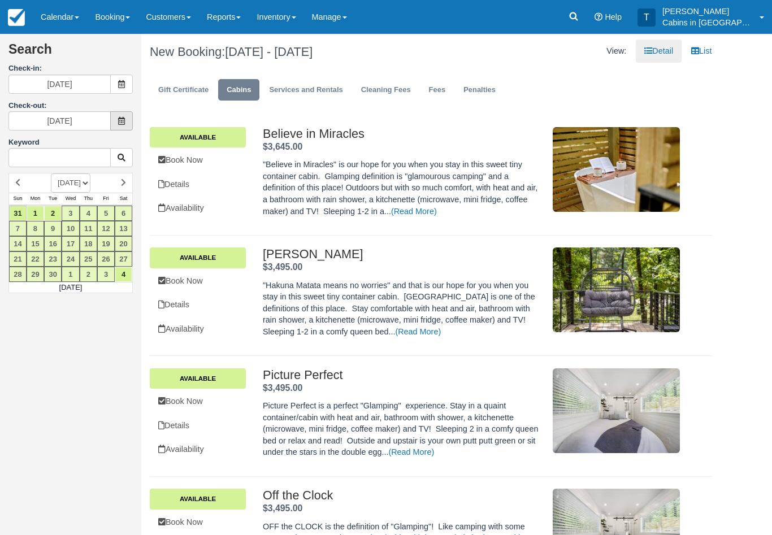
click at [115, 125] on span at bounding box center [121, 120] width 23 height 19
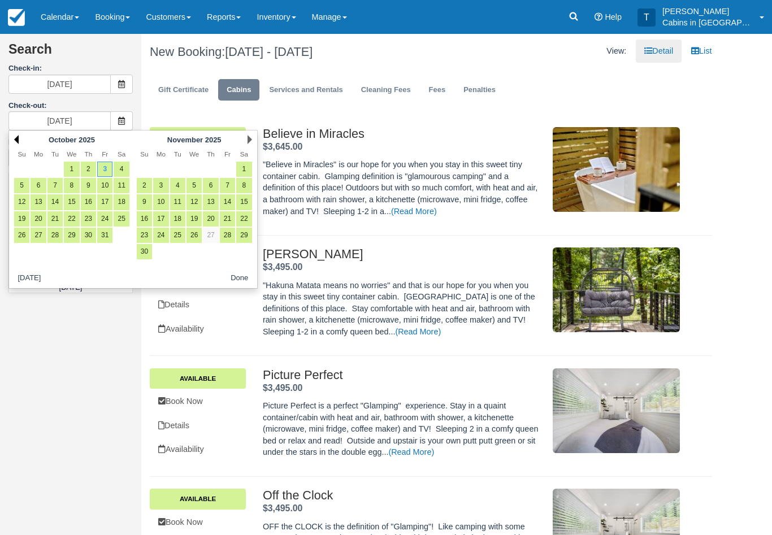
click at [16, 142] on link "Prev" at bounding box center [16, 139] width 5 height 9
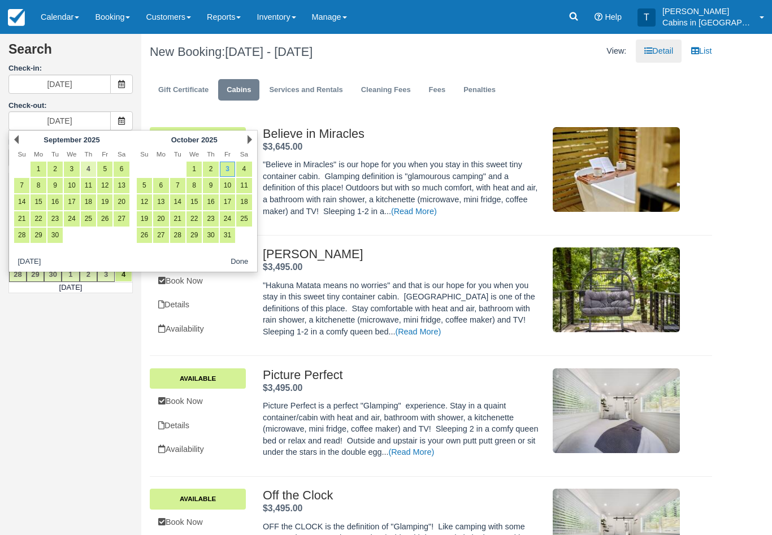
click at [91, 172] on link "4" at bounding box center [88, 169] width 15 height 15
type input "09/04/25"
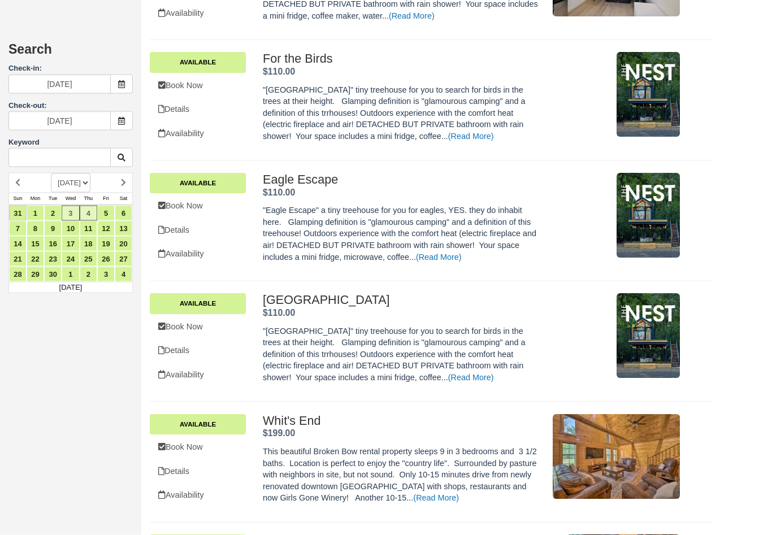
scroll to position [1323, 0]
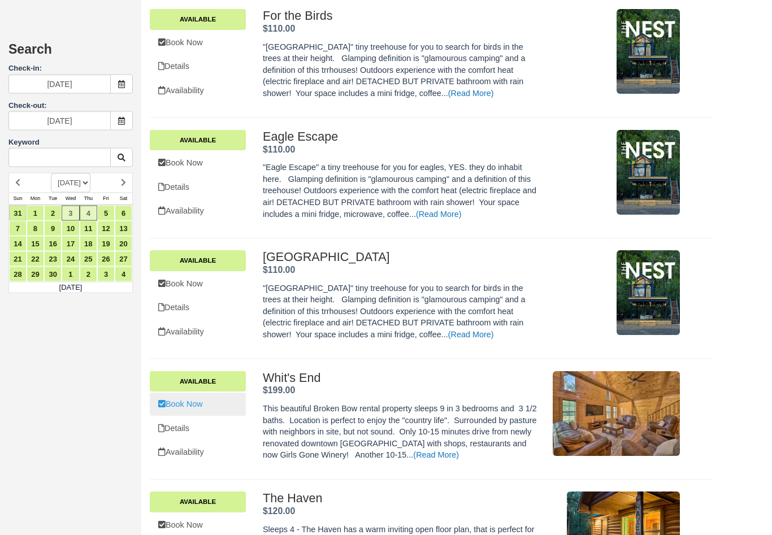
click at [203, 393] on link "Book Now" at bounding box center [198, 404] width 96 height 23
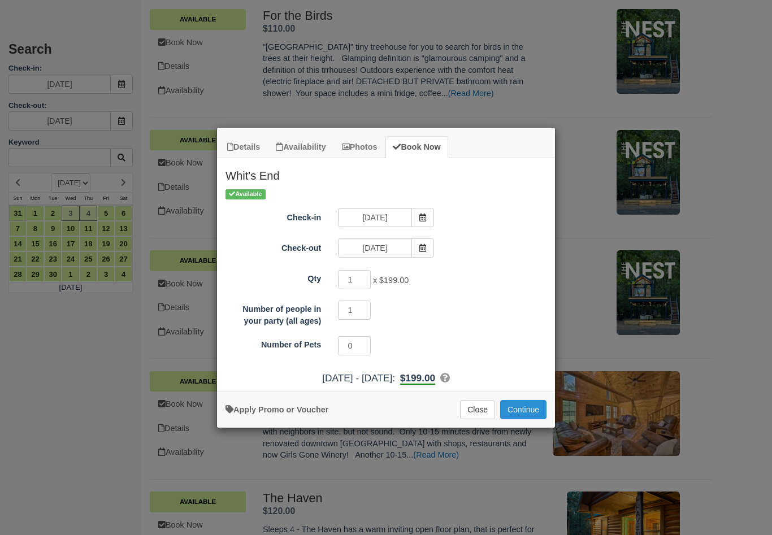
click at [527, 410] on button "Continue" at bounding box center [523, 409] width 46 height 19
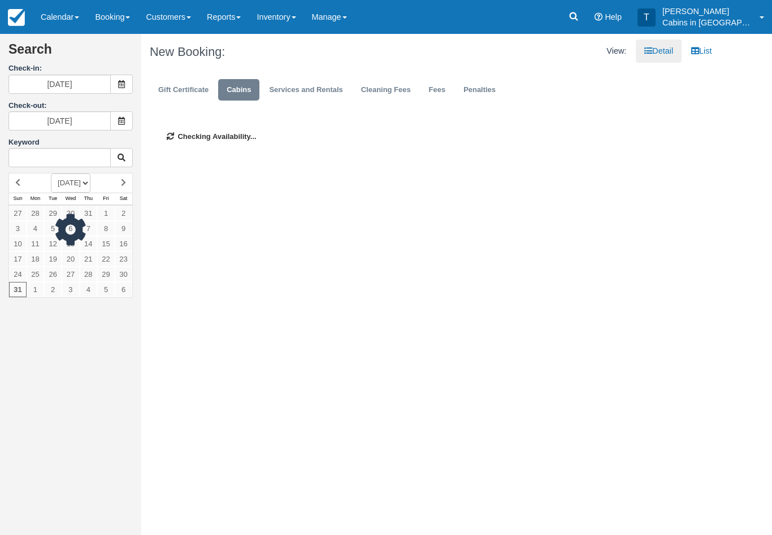
select select "20250901"
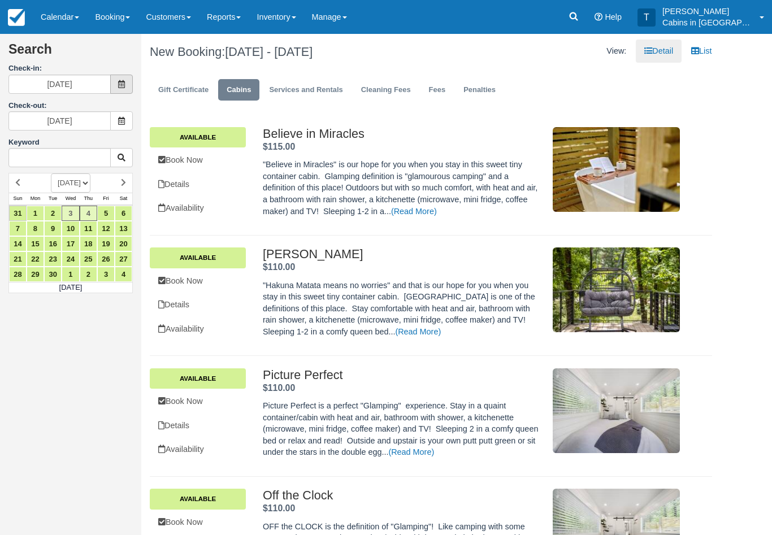
click at [125, 85] on icon at bounding box center [121, 84] width 8 height 8
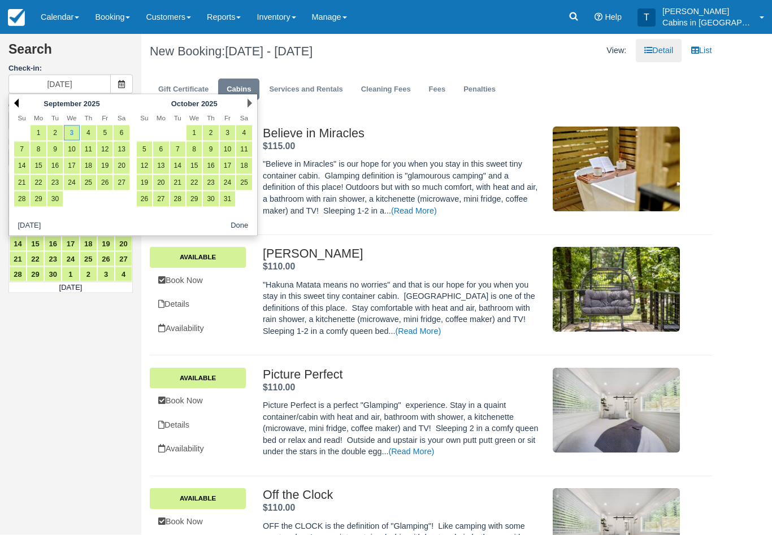
click at [18, 100] on link "Prev" at bounding box center [16, 103] width 5 height 9
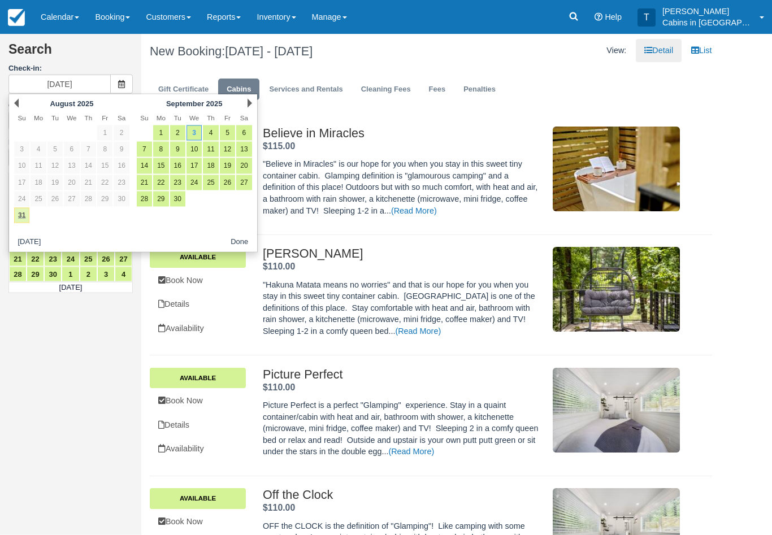
click at [24, 216] on link "31" at bounding box center [21, 215] width 15 height 15
type input "[DATE]"
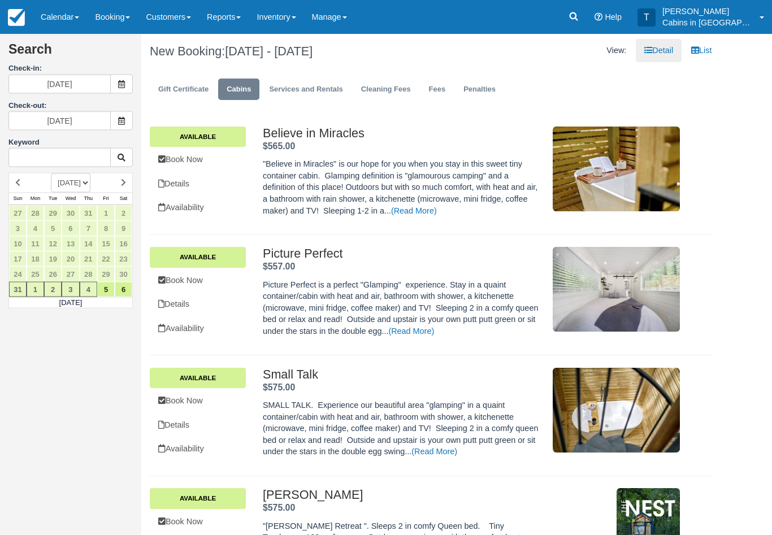
scroll to position [1, 0]
click at [123, 121] on icon at bounding box center [121, 121] width 8 height 8
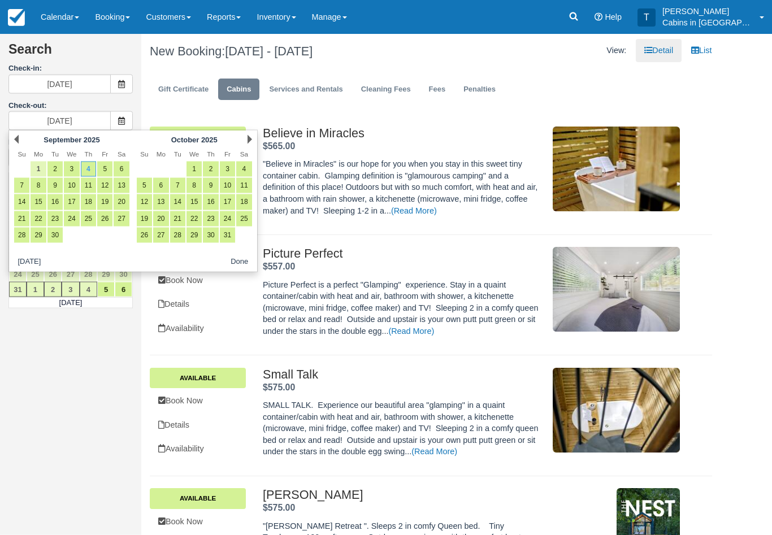
click at [40, 164] on link "1" at bounding box center [38, 169] width 15 height 15
type input "[DATE]"
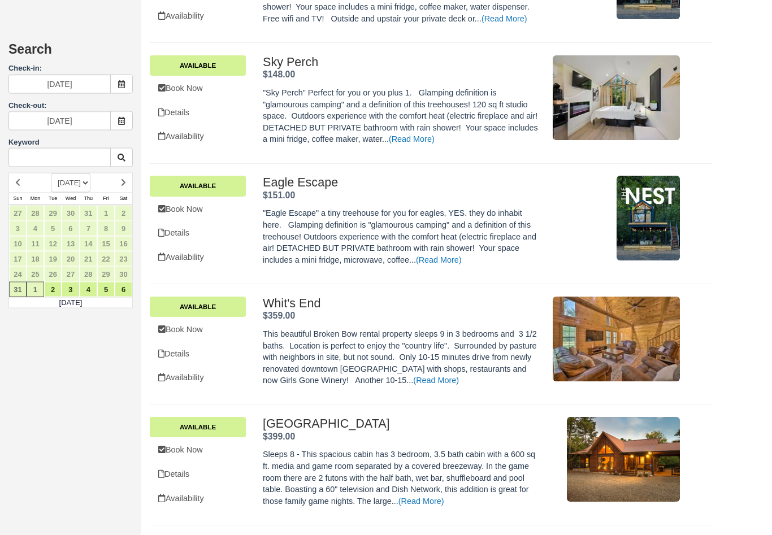
scroll to position [583, 0]
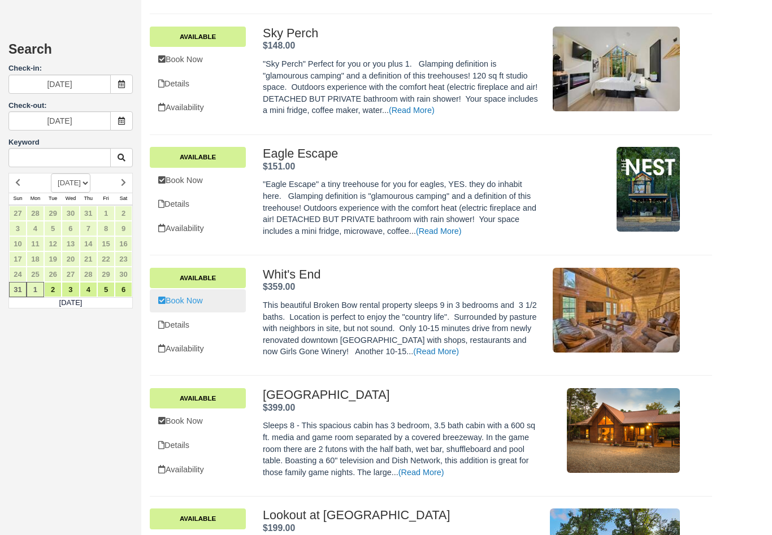
click at [202, 289] on link "Book Now" at bounding box center [198, 300] width 96 height 23
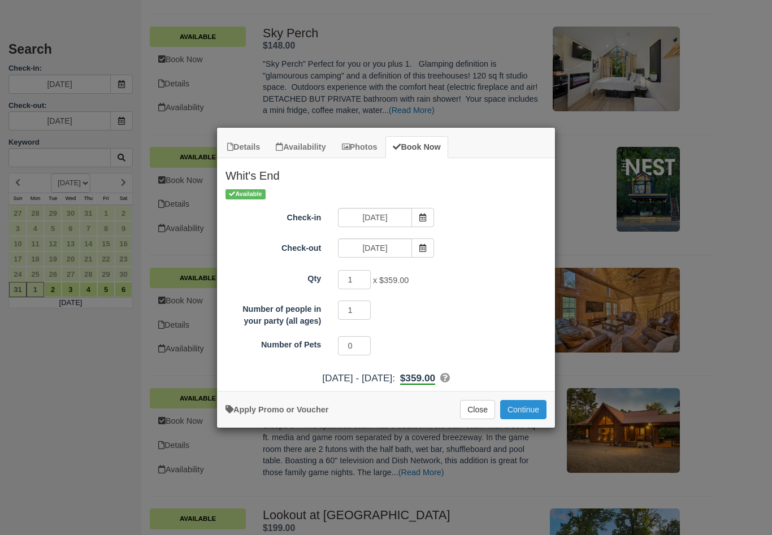
click at [532, 409] on button "Continue" at bounding box center [523, 409] width 46 height 19
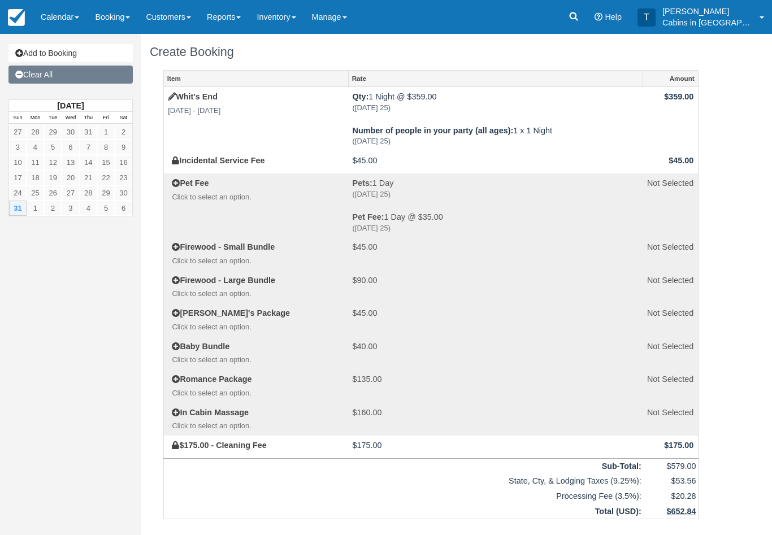
click at [85, 73] on link "Clear All" at bounding box center [70, 75] width 124 height 18
